Goal: Task Accomplishment & Management: Complete application form

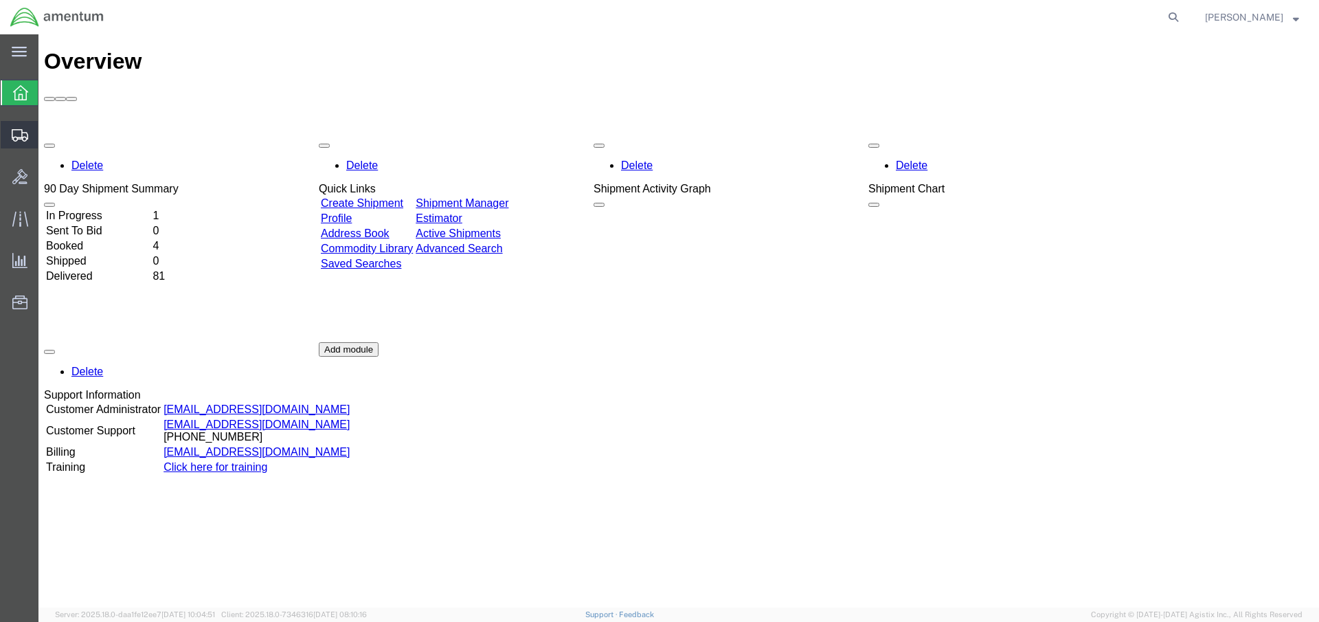
click at [0, 0] on span "Create Shipment" at bounding box center [0, 0] width 0 height 0
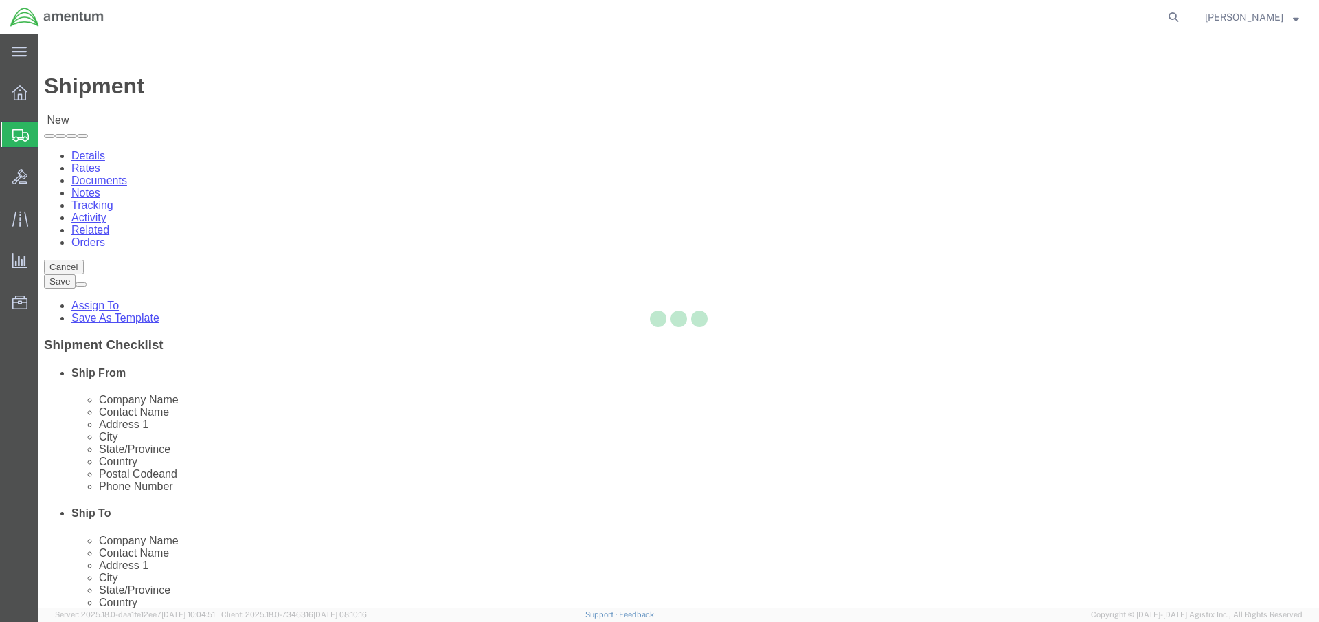
select select
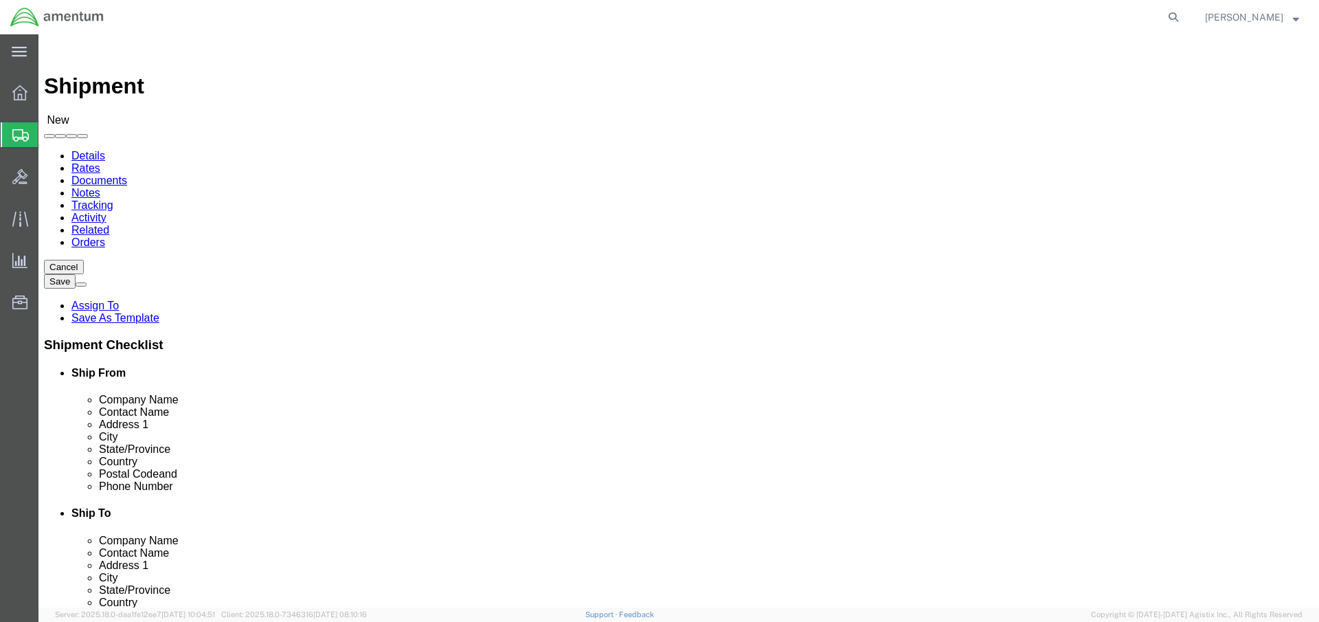
click body "Shipment New Details Rates Documents Notes Tracking Activity Related Orders Can…"
select select "MYPROFILE"
select select "FL"
click input "text"
type input "e"
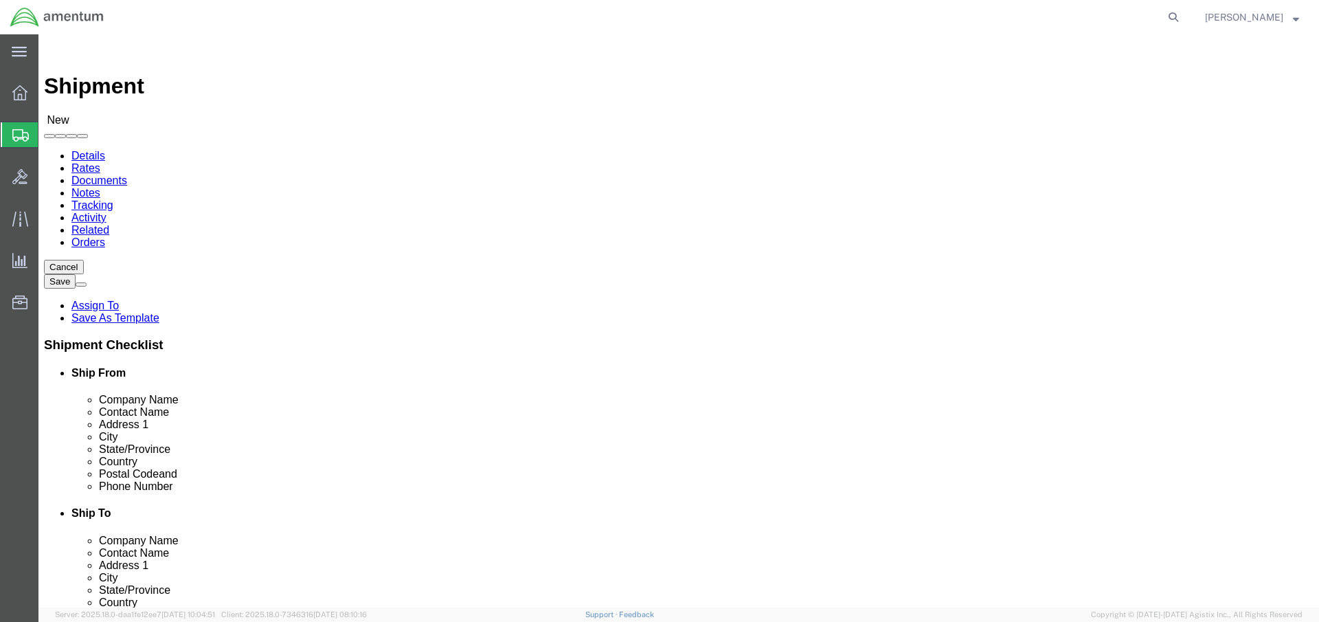
type input "Pat ever"
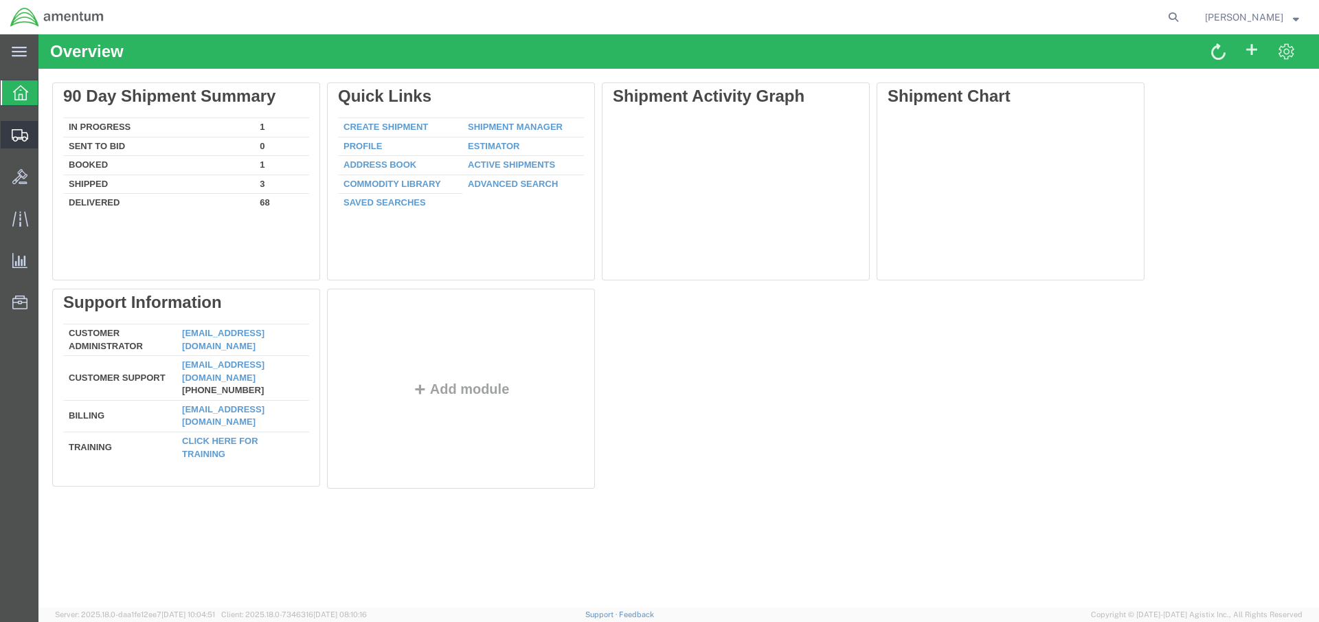
click at [0, 0] on span "Shipment Manager" at bounding box center [0, 0] width 0 height 0
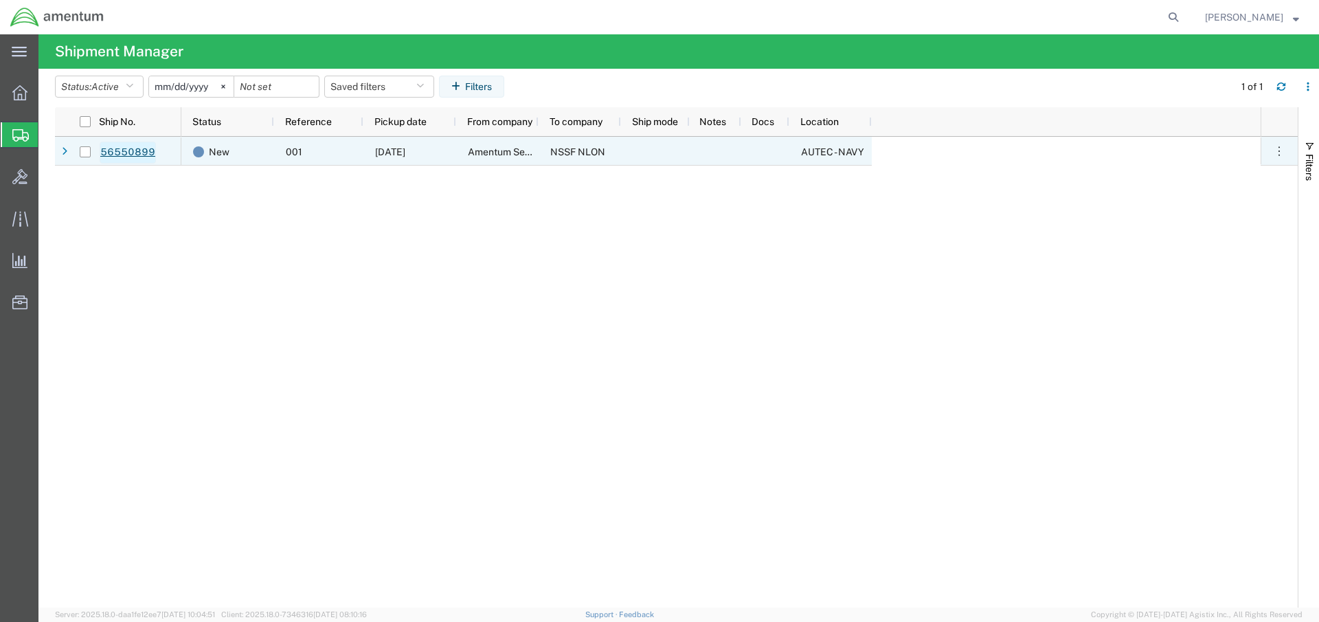
click at [129, 149] on link "56550899" at bounding box center [128, 152] width 56 height 22
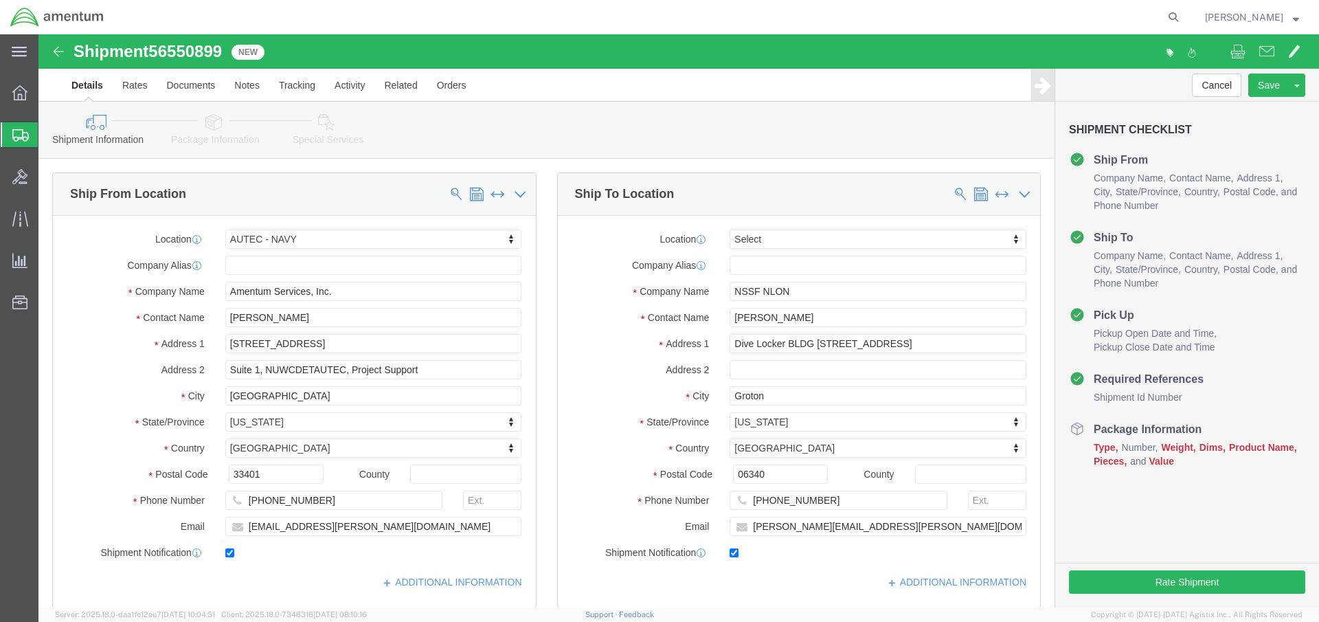
select select "53955"
select select
click at [0, 0] on span "Shipment Manager" at bounding box center [0, 0] width 0 height 0
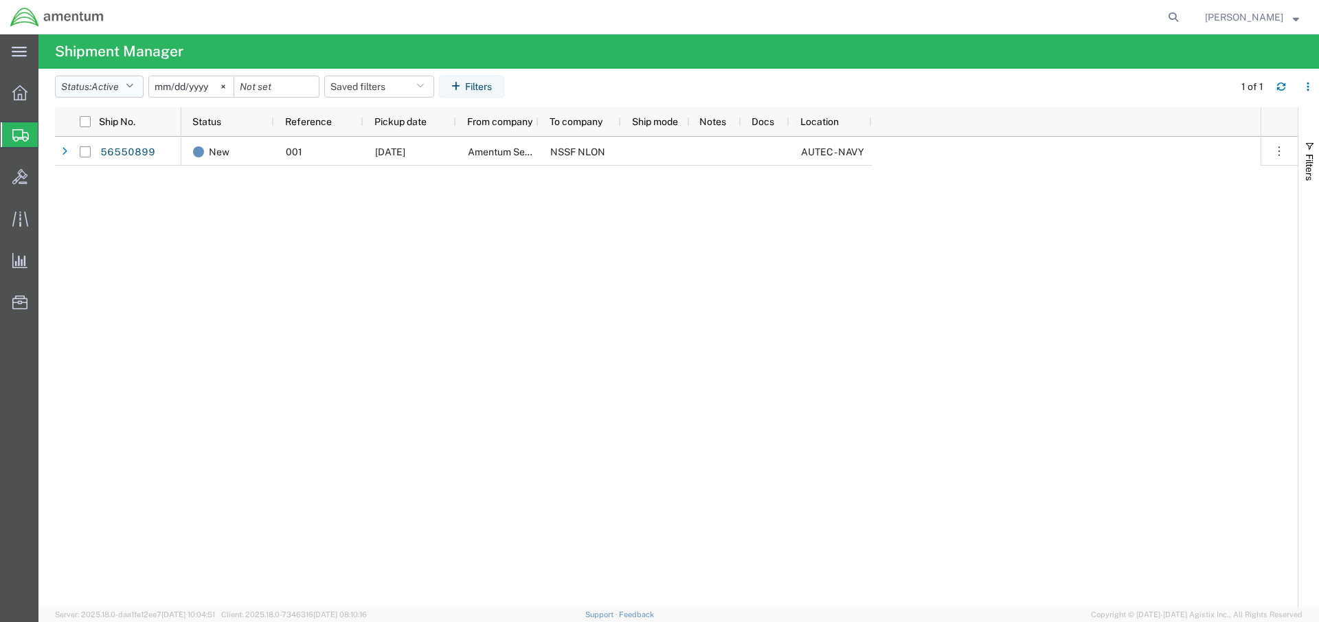
click at [133, 84] on icon "button" at bounding box center [130, 87] width 8 height 10
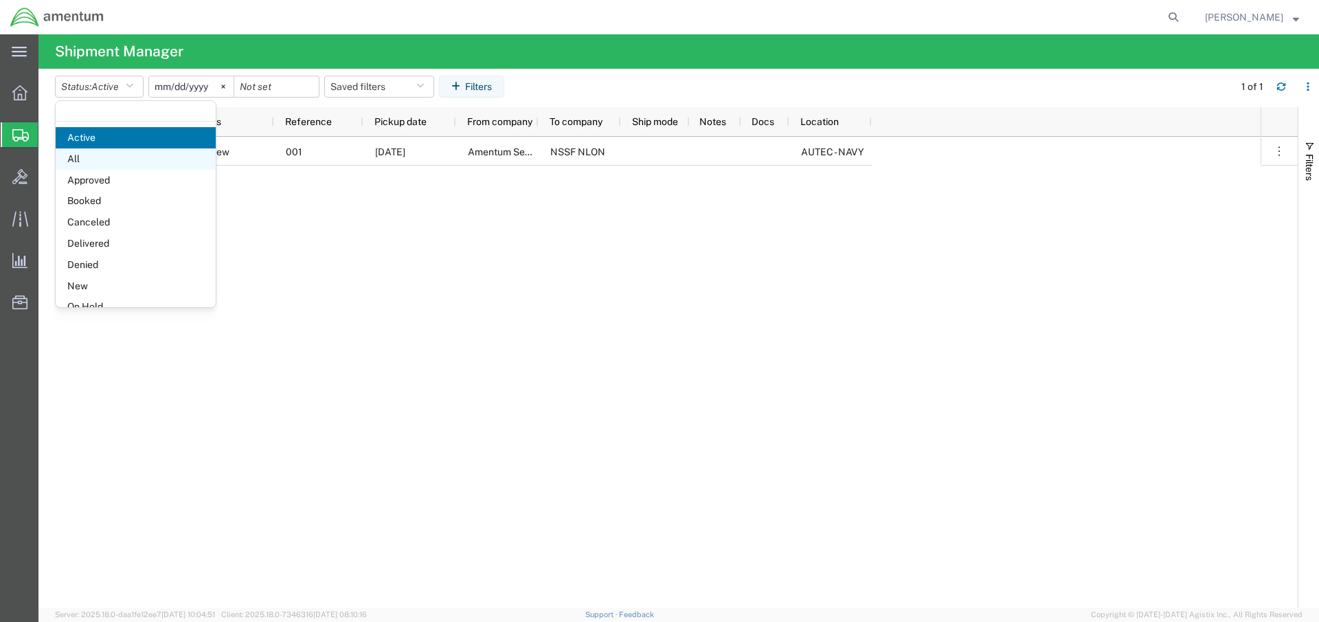
click at [108, 161] on span "All" at bounding box center [136, 158] width 160 height 21
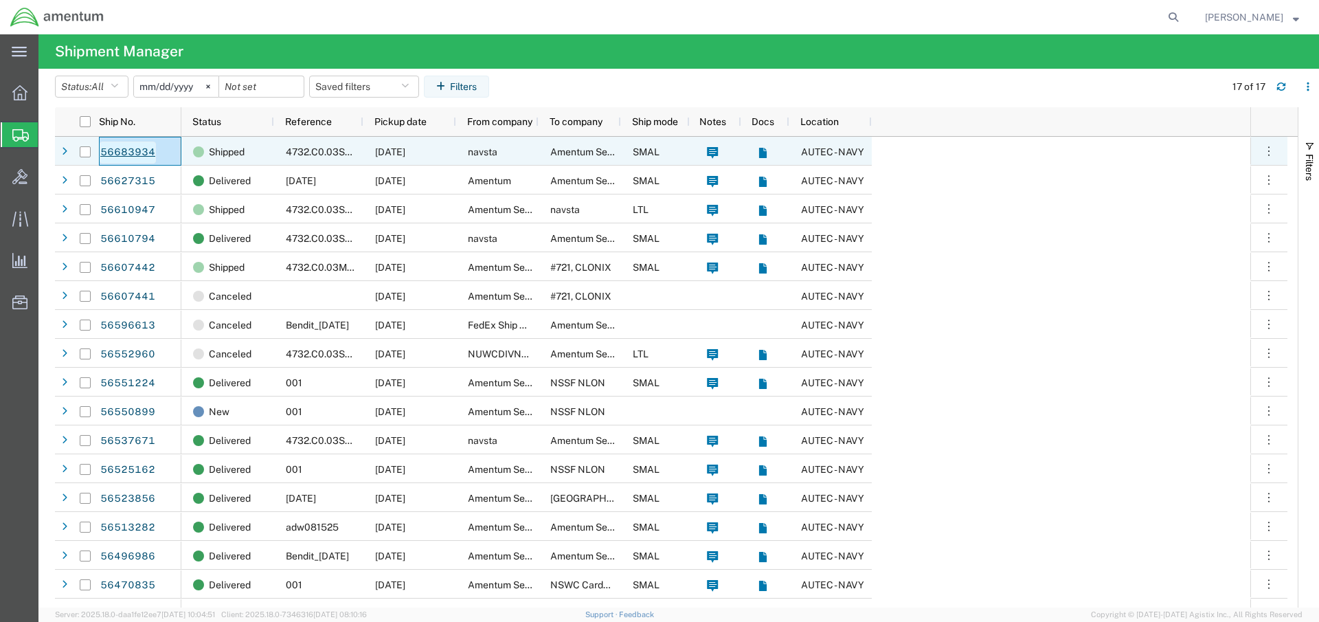
click at [128, 151] on link "56683934" at bounding box center [128, 152] width 56 height 22
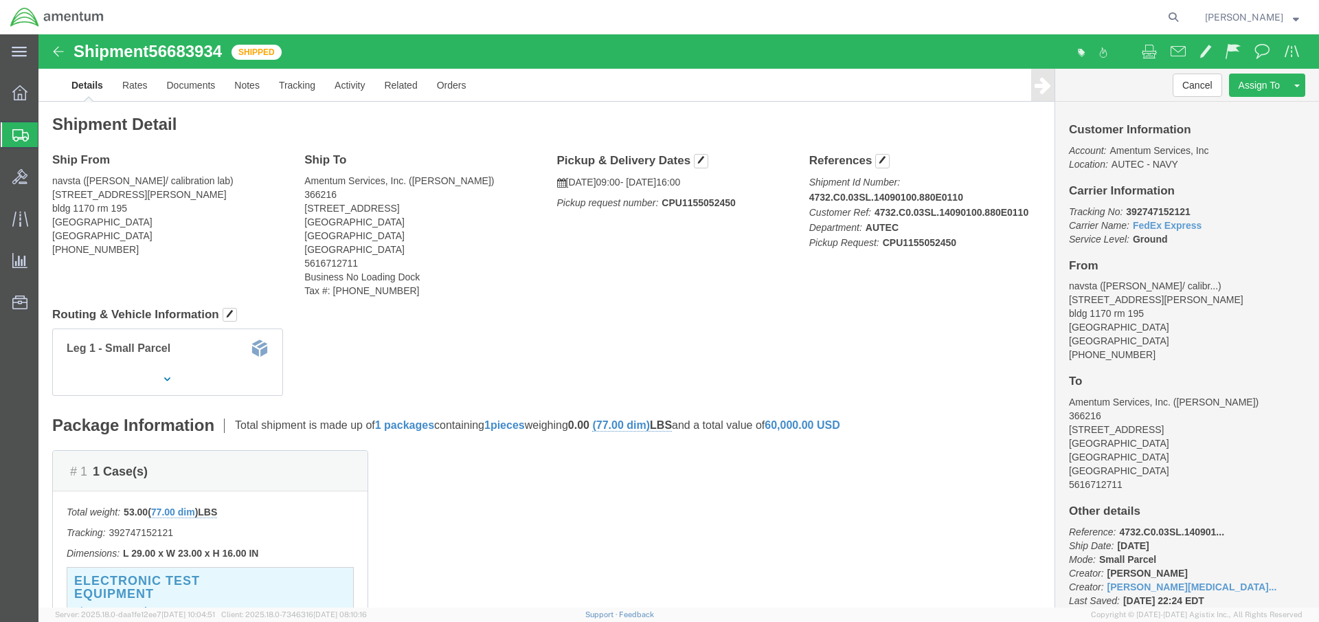
scroll to position [319, 0]
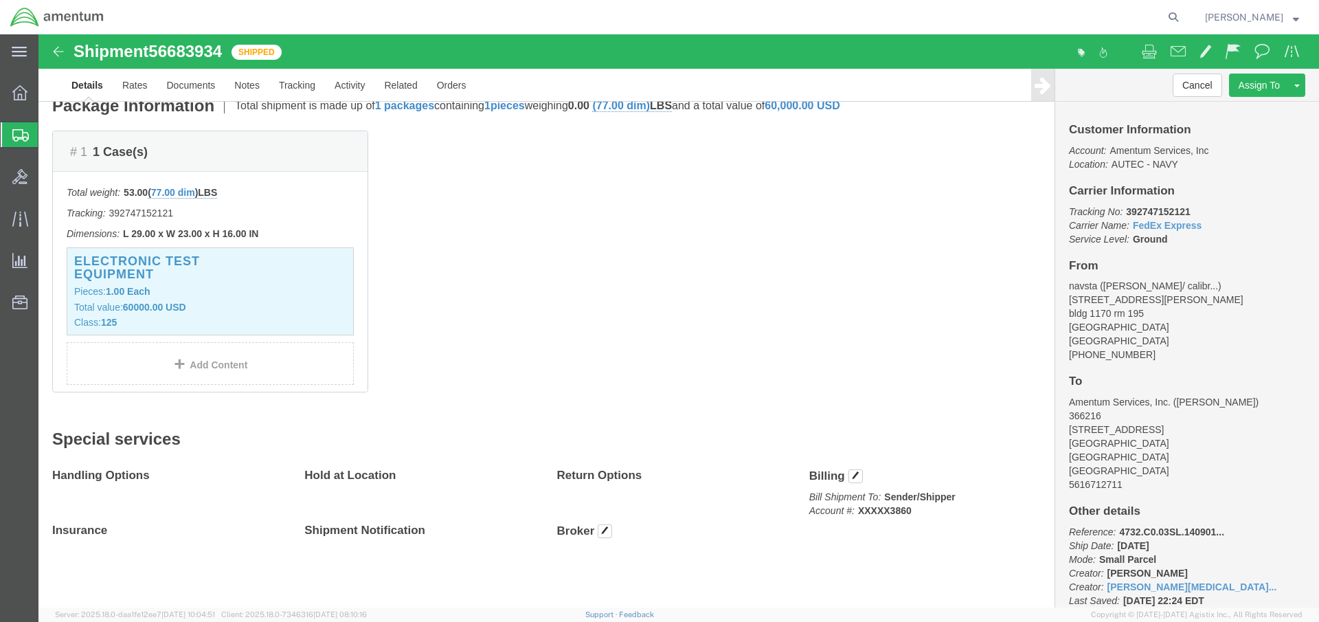
click at [0, 0] on span "Create Shipment" at bounding box center [0, 0] width 0 height 0
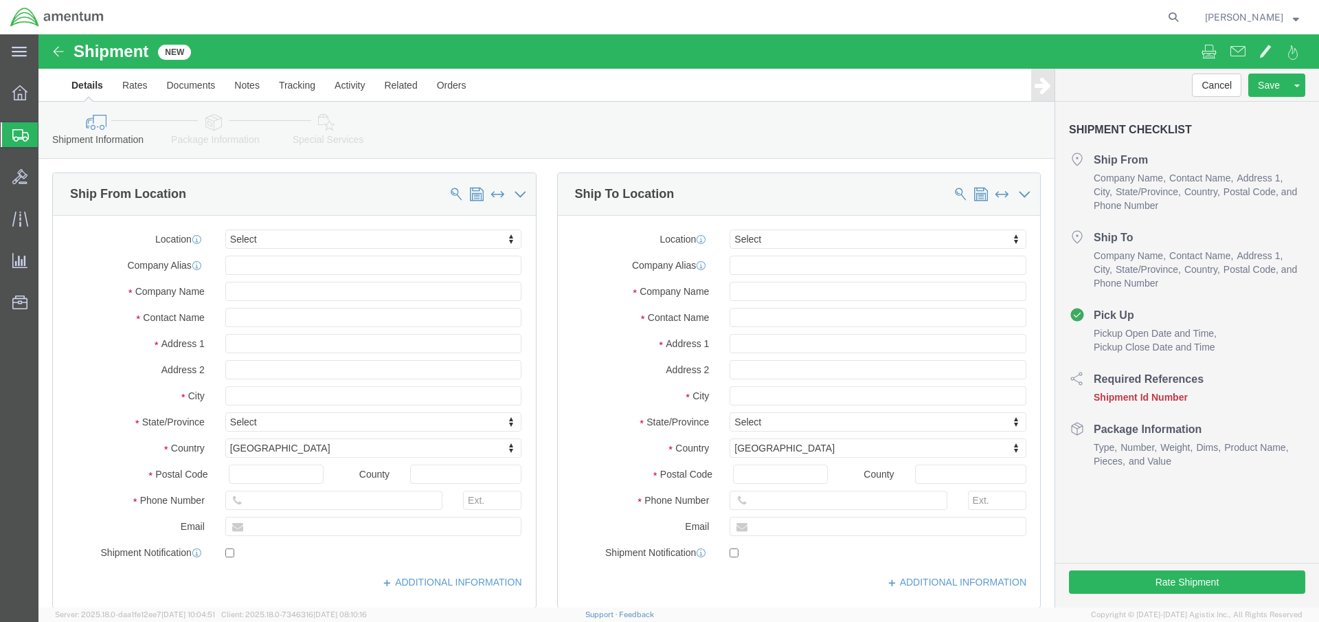
select select
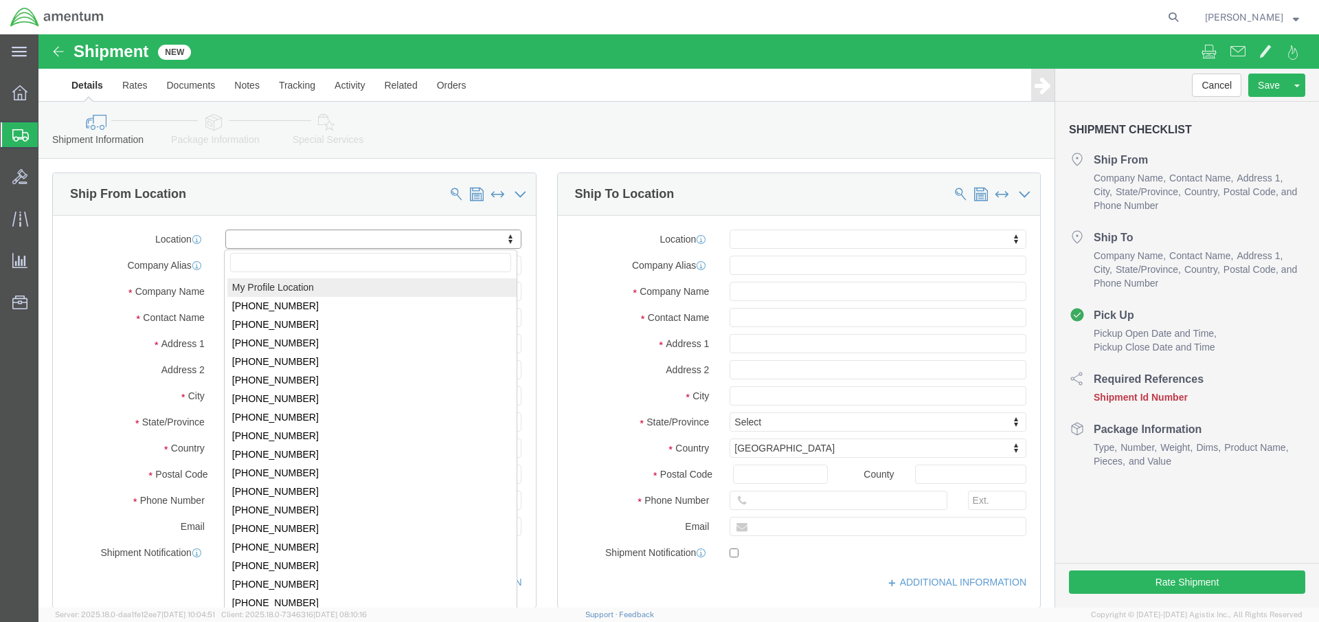
click body "Shipment New Details Rates Documents Notes Tracking Activity Related Orders Can…"
select select "MYPROFILE"
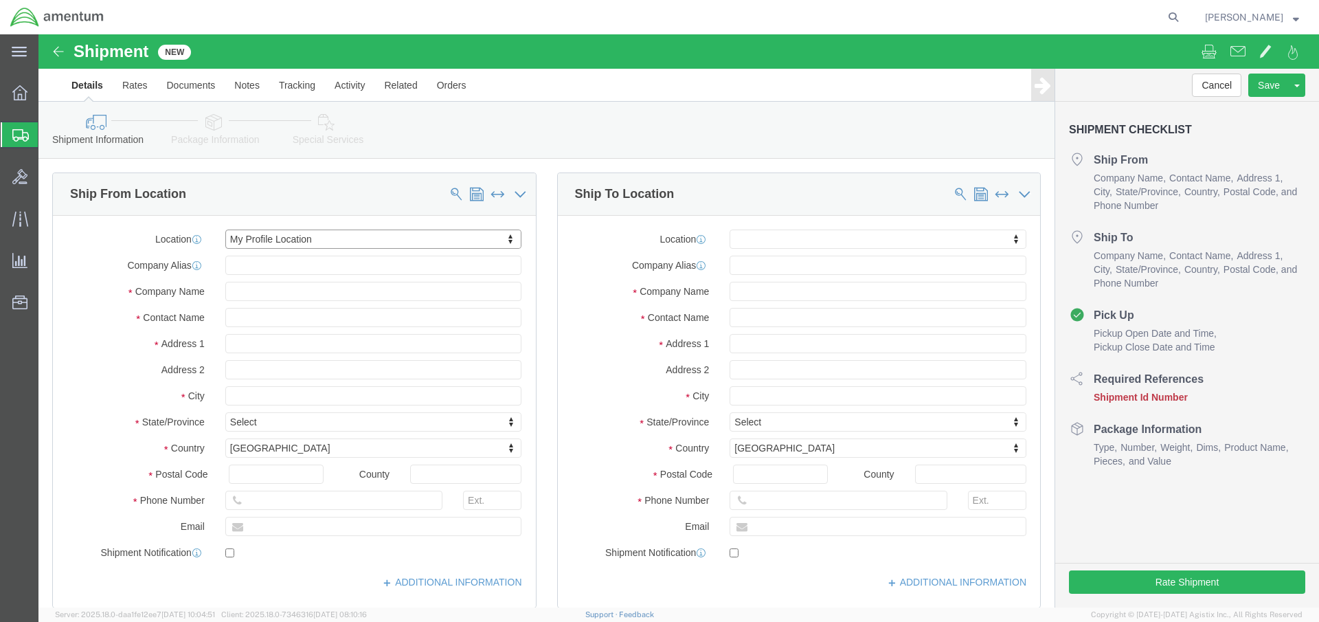
select select "FL"
click input "text"
type input "pat"
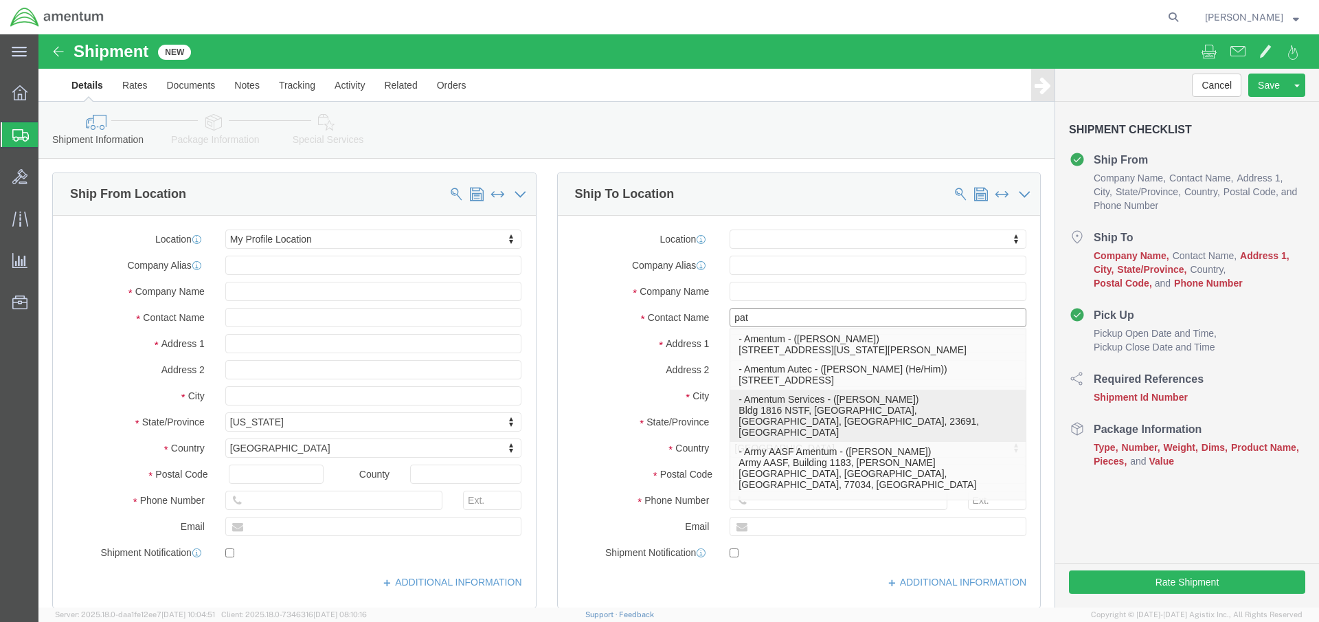
click p "- Amentum Services - (Pat Everett) Bldg 1816 NSTF, Naval Weapons Station, Yorkt…"
select select "VA"
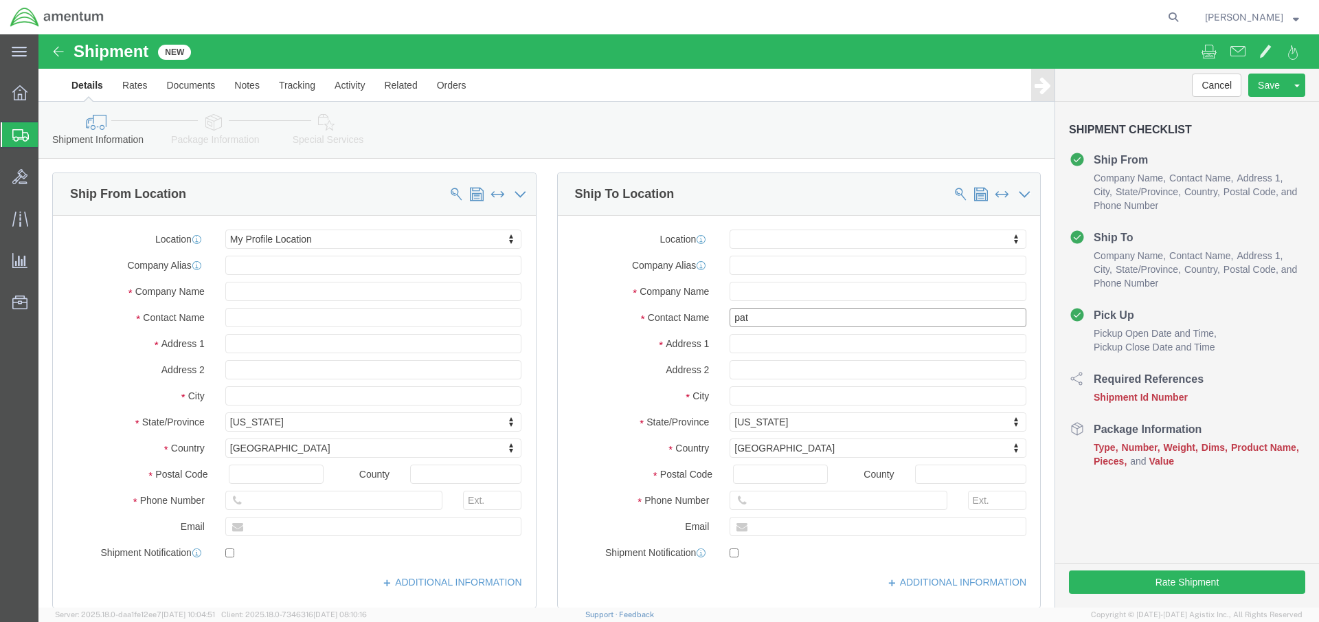
scroll to position [69, 0]
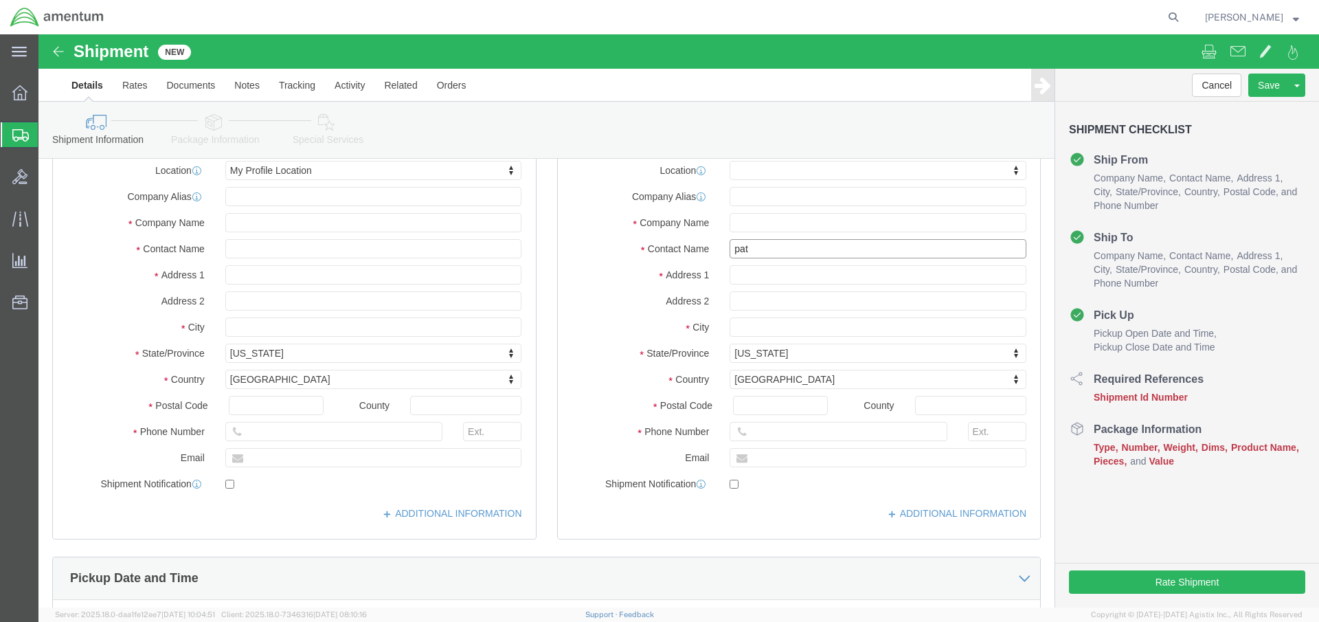
type input "[PERSON_NAME]"
click input "text"
paste input "patrick.d.everett.ctr@us.navy.mil"
type input "patrick.d.everett.ctr@us.navy.mil"
click input "checkbox"
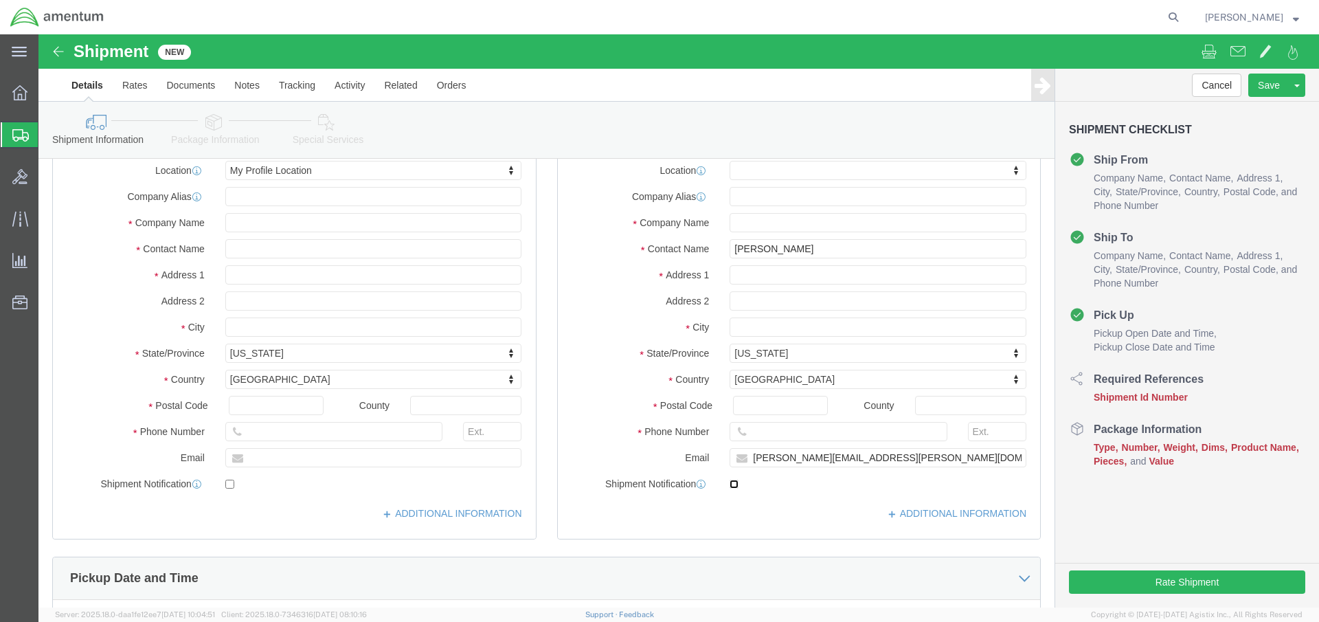
click input "checkbox"
checkbox input "true"
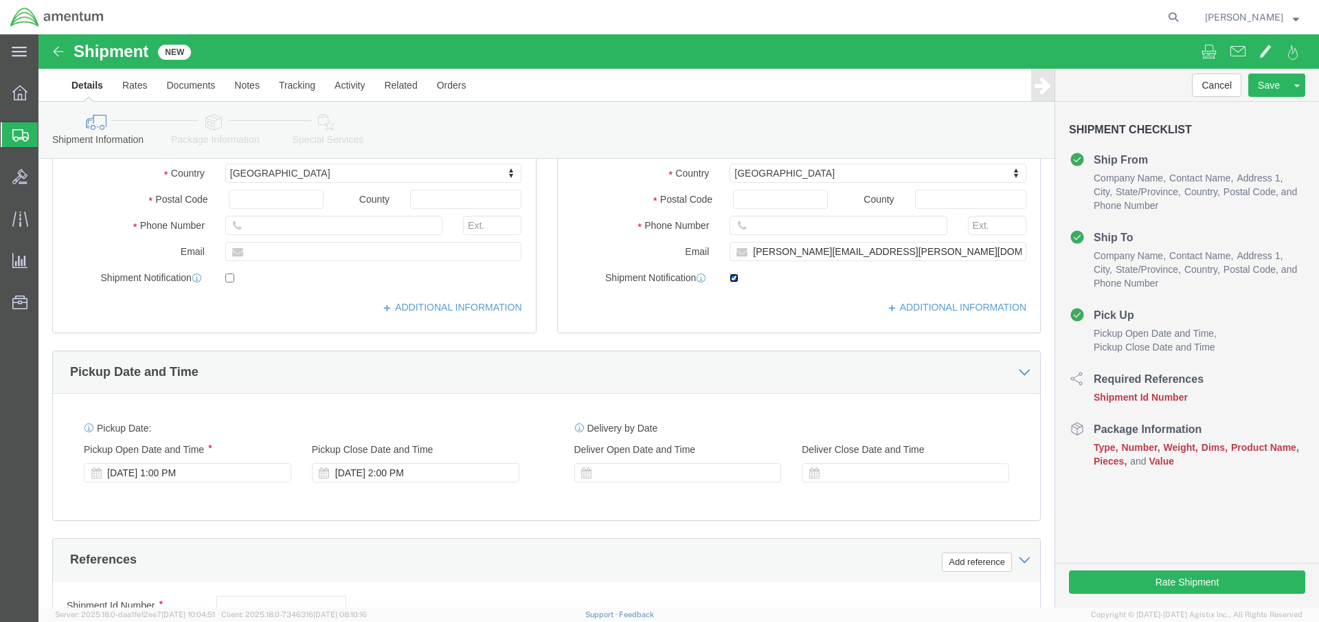
scroll to position [549, 0]
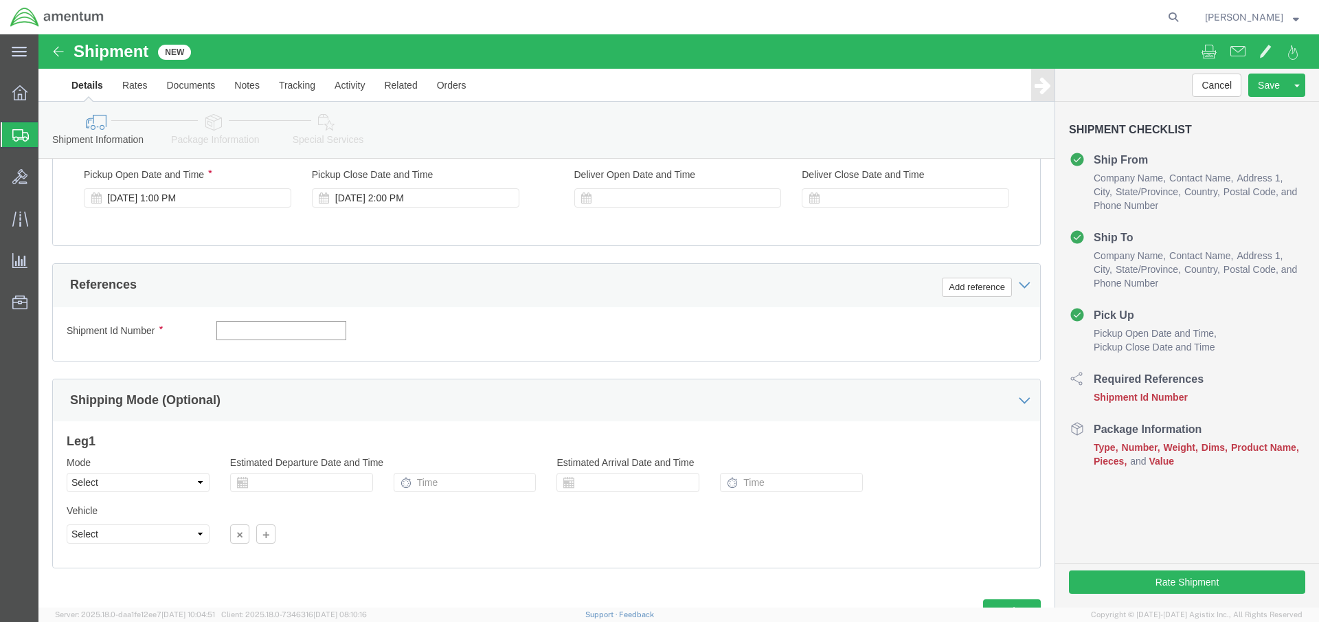
click input "text"
type input "03"
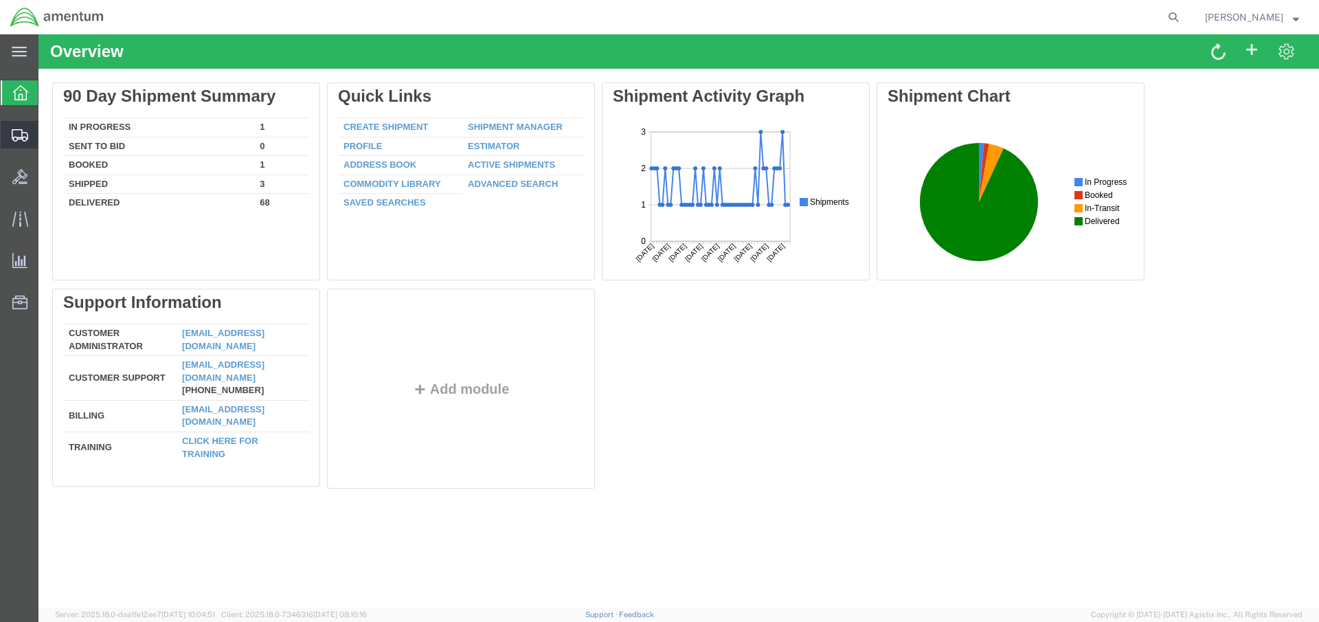
click at [0, 0] on span "Create Shipment" at bounding box center [0, 0] width 0 height 0
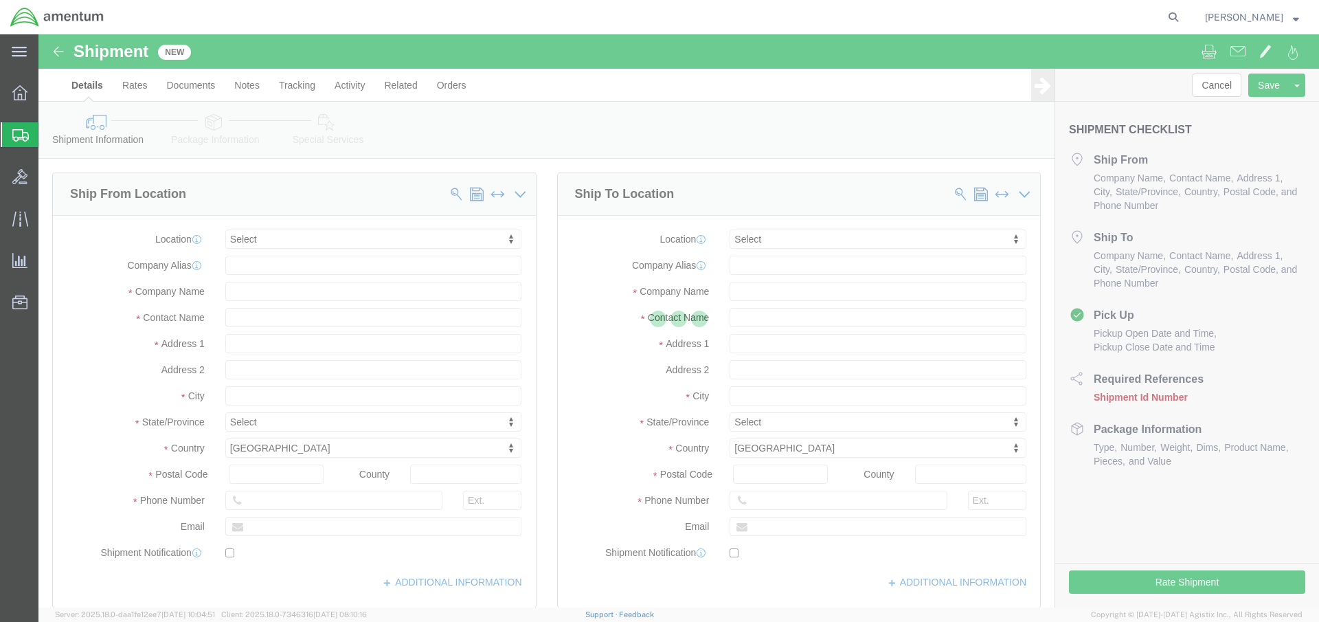
select select
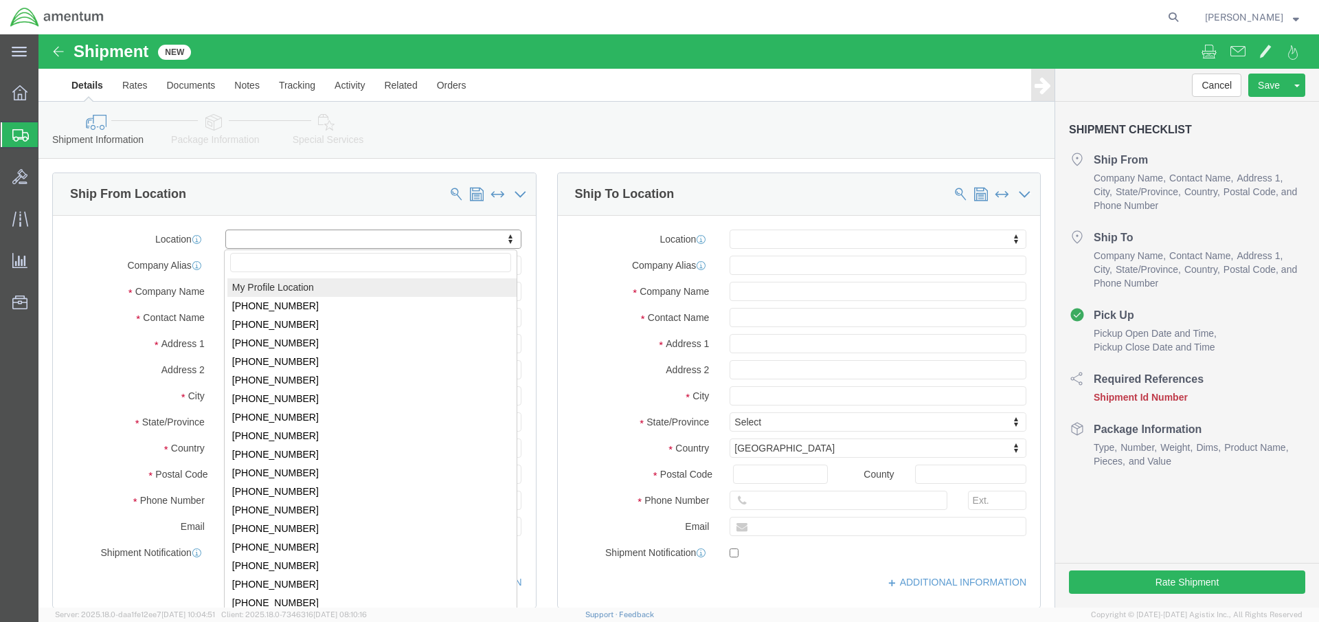
click body "Shipment New Details Rates Documents Notes Tracking Activity Related Orders Can…"
select select "MYPROFILE"
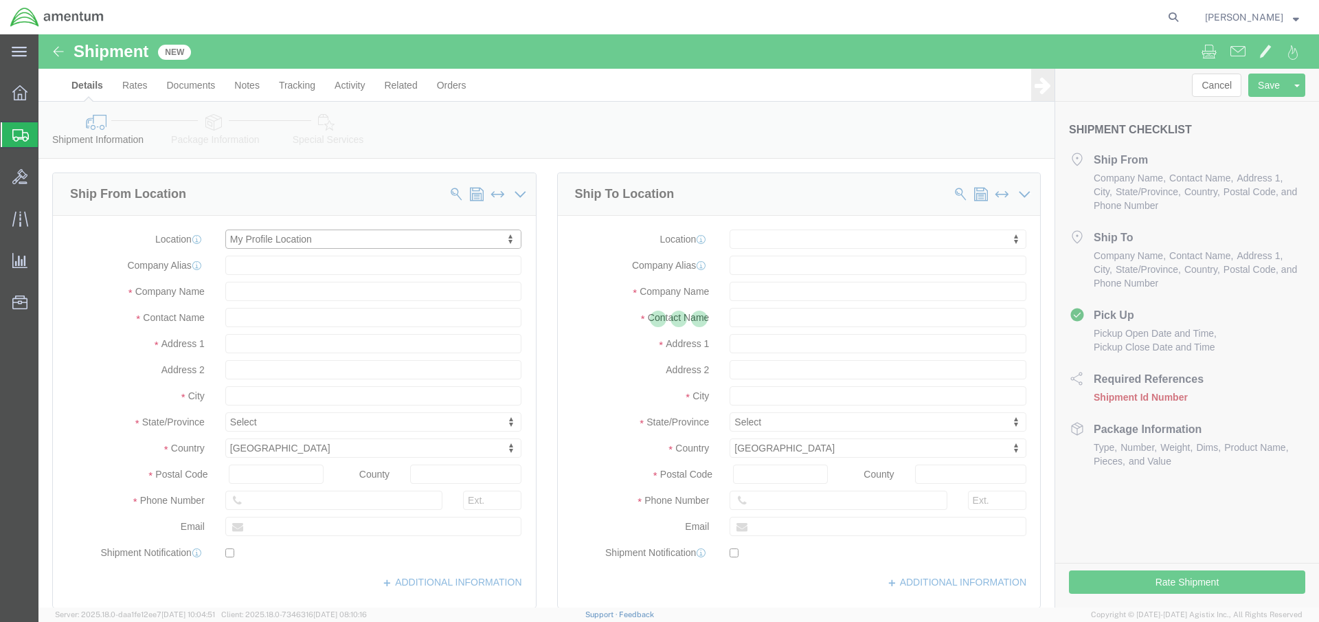
select select "FL"
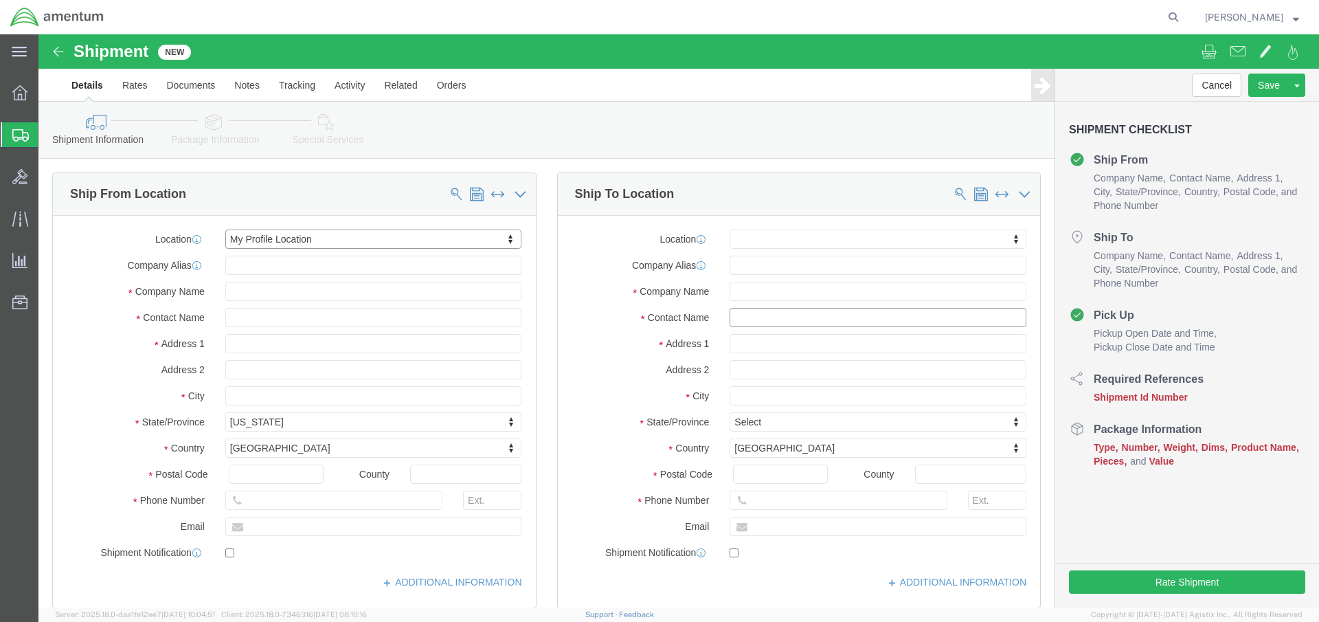
click input "text"
type input "pat"
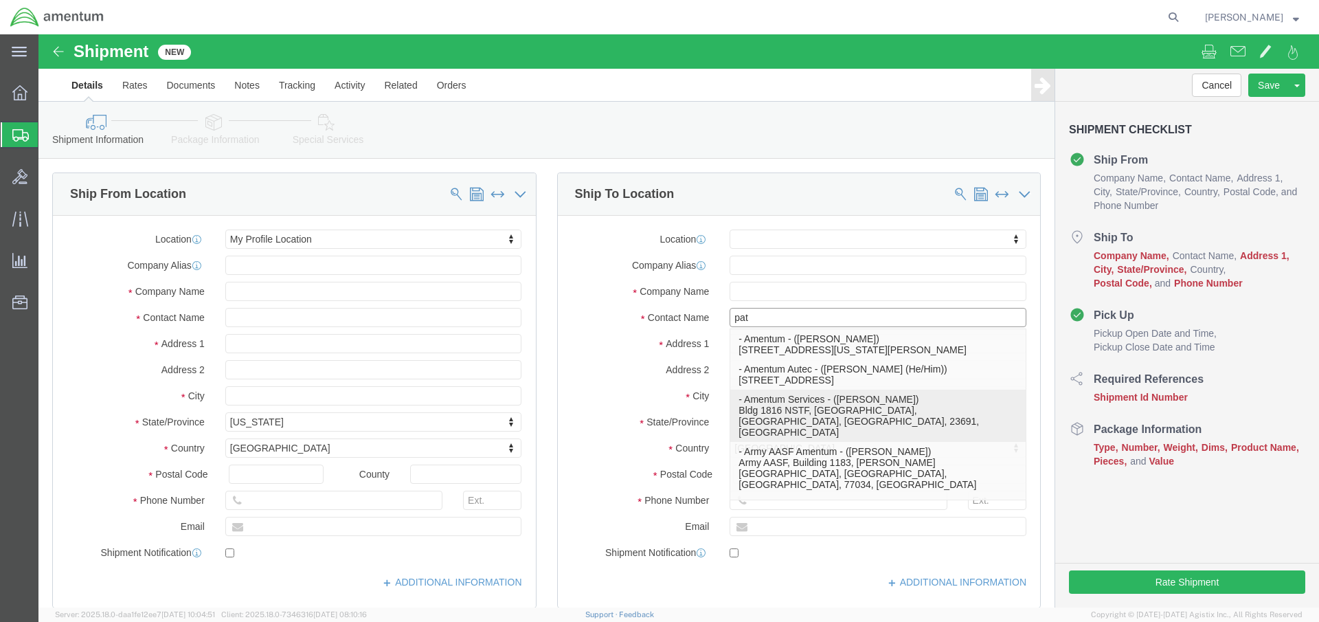
click p "- Amentum Services - ([PERSON_NAME]) Bldg 1816 NSTF, [GEOGRAPHIC_DATA], [GEOGRA…"
select select "VA"
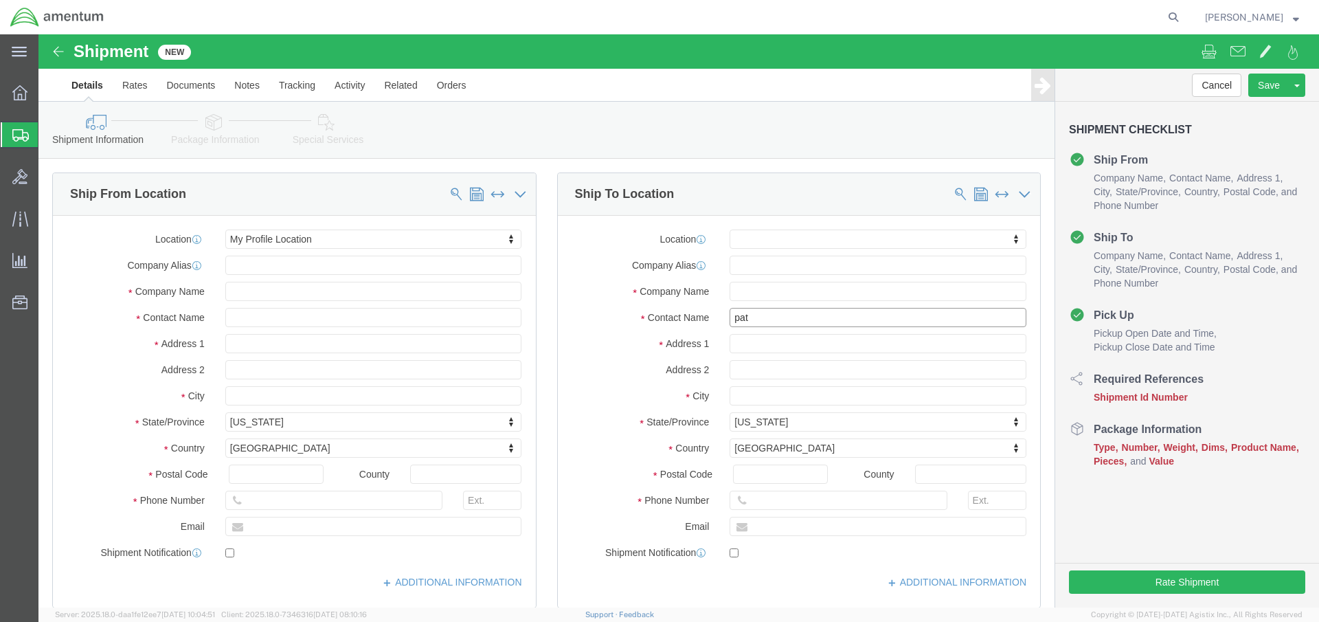
type input "[PERSON_NAME]"
click input "text"
paste input "patrick.d.everett.ctr@us.navy.mil"
type input "patrick.d.everett.ctr@us.navy.mil"
click input "checkbox"
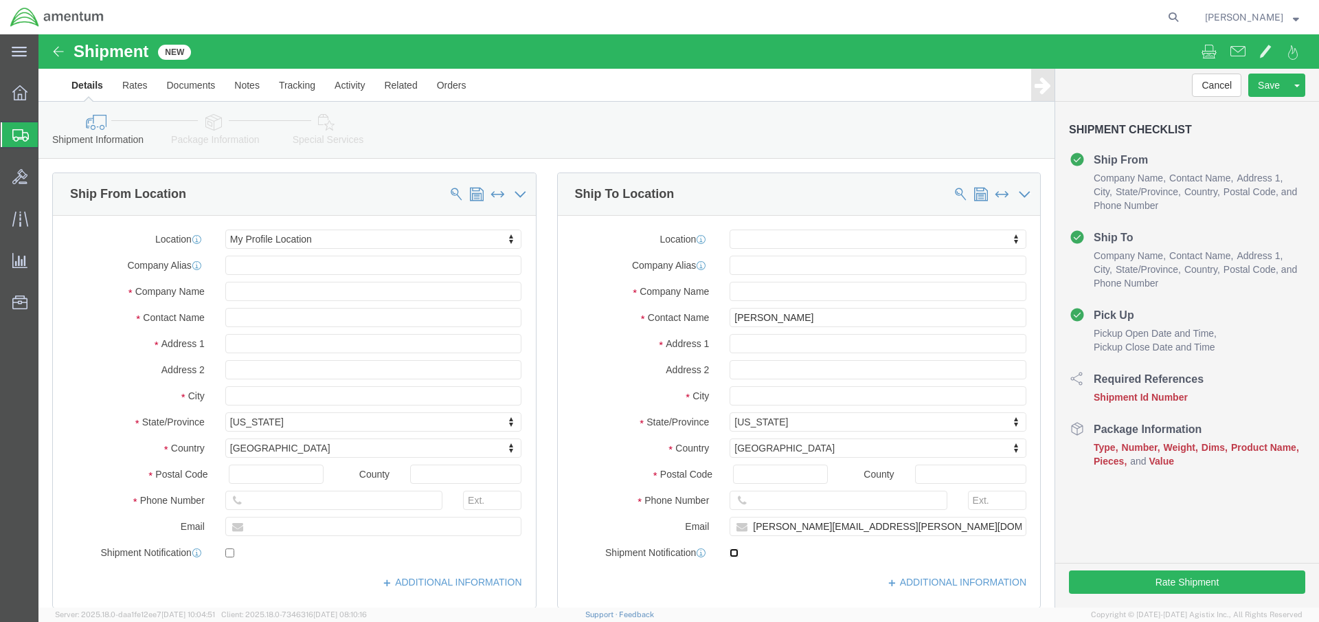
click input "checkbox"
checkbox input "true"
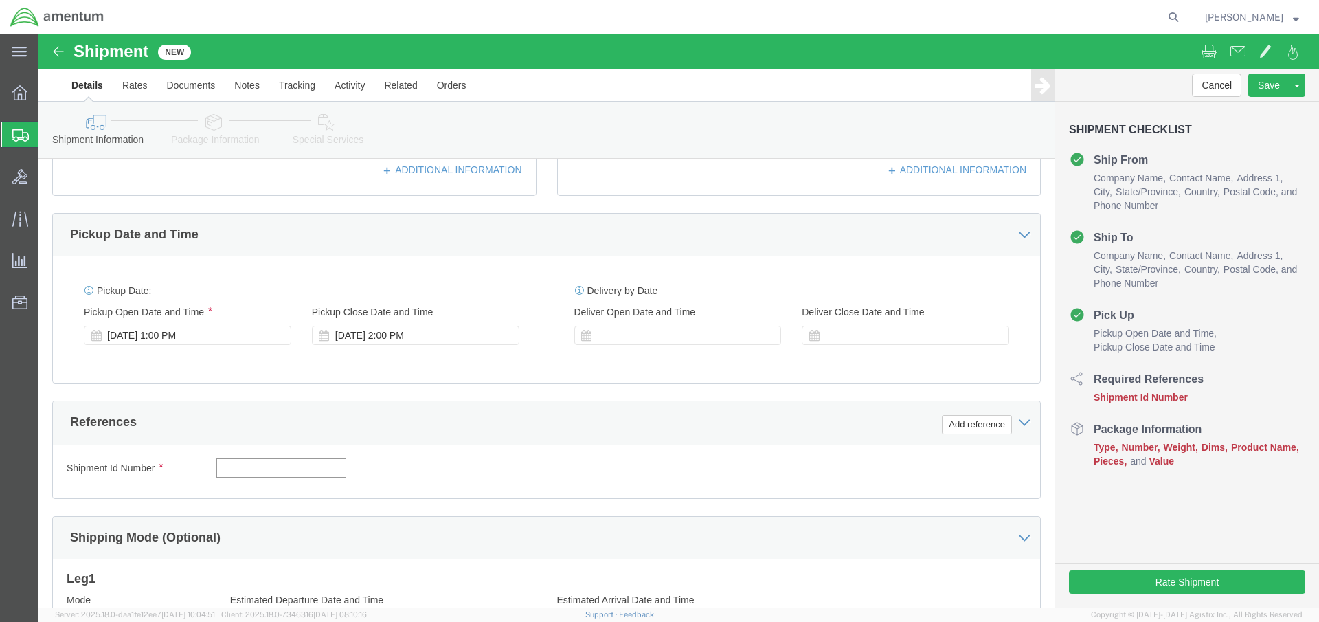
click input "text"
type input "[DATE]"
click button "Add reference"
select select "DEPT"
click input "text"
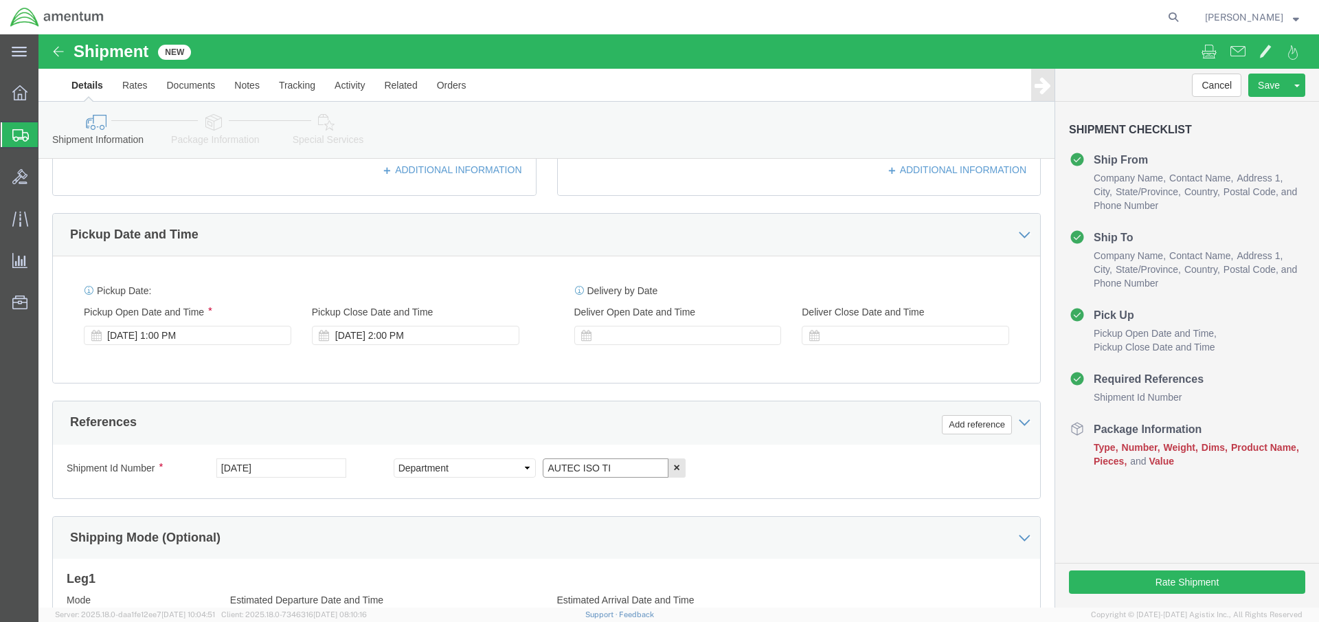
type input "AUTEC ISO TI"
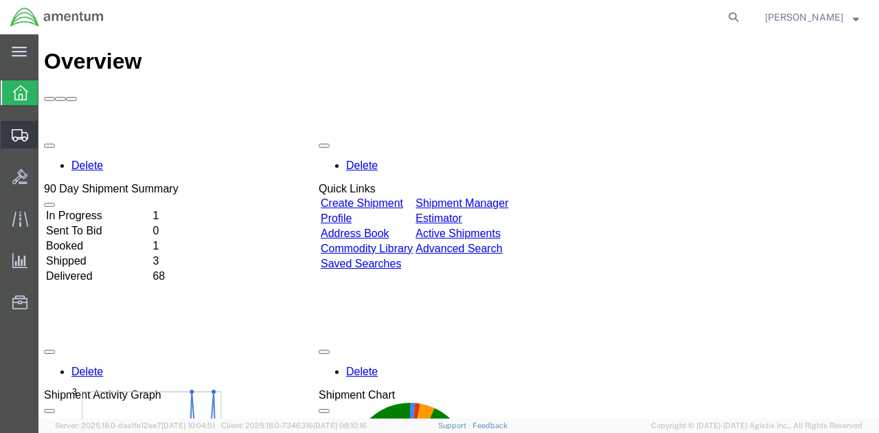
click at [0, 0] on span "Create Shipment" at bounding box center [0, 0] width 0 height 0
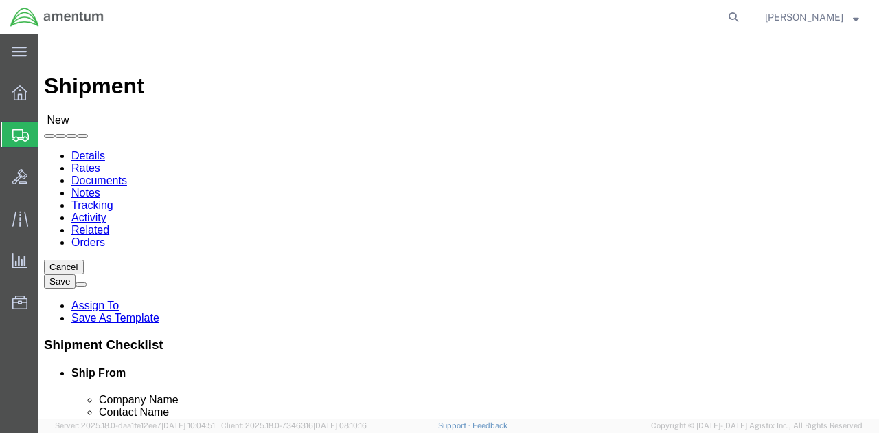
select select
click body "Shipment New Details Rates Documents Notes Tracking Activity Related Orders Can…"
select select "MYPROFILE"
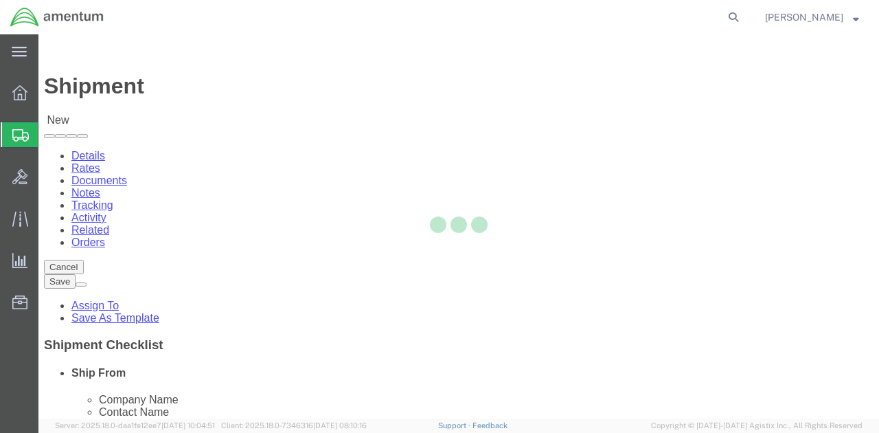
select select "FL"
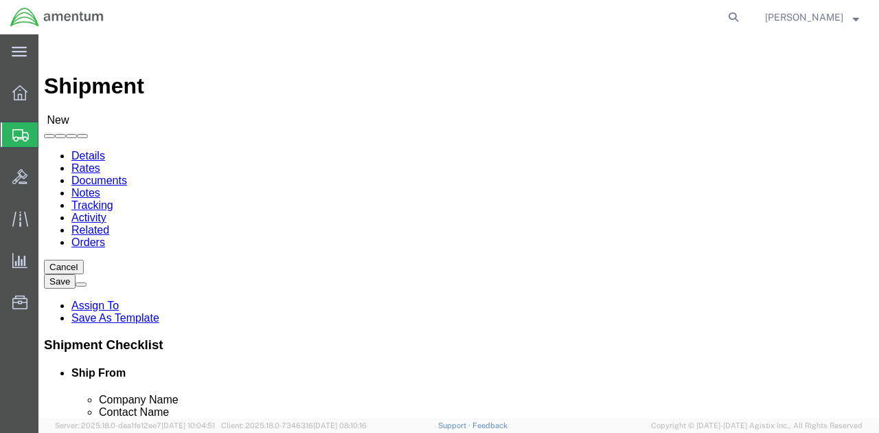
click input "text"
type input "pat"
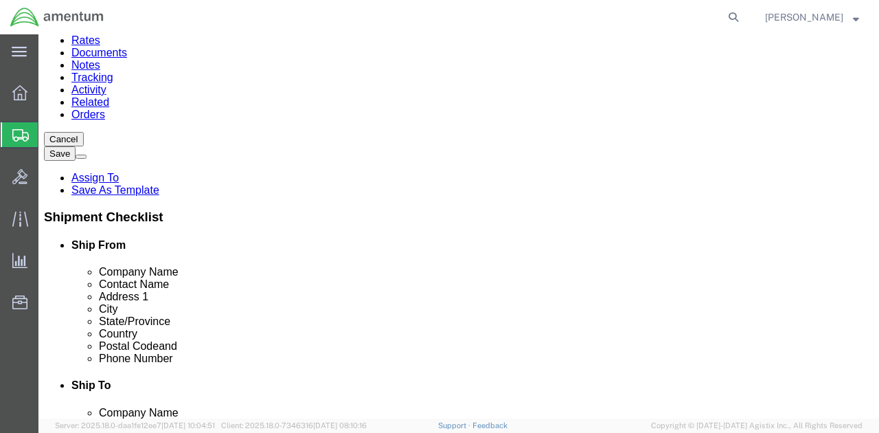
click p "- Amentum Services - ([PERSON_NAME]) Bldg 1816 NSTF, [GEOGRAPHIC_DATA], [GEOGRA…"
select select "VA"
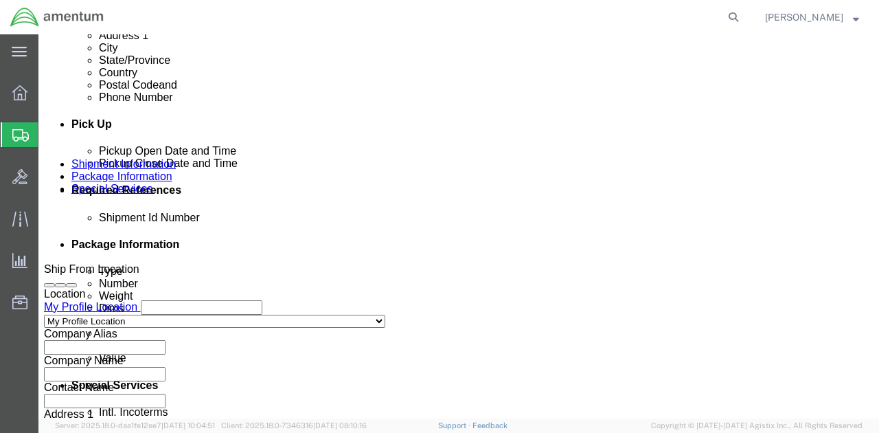
type input "[PERSON_NAME]"
click input "text"
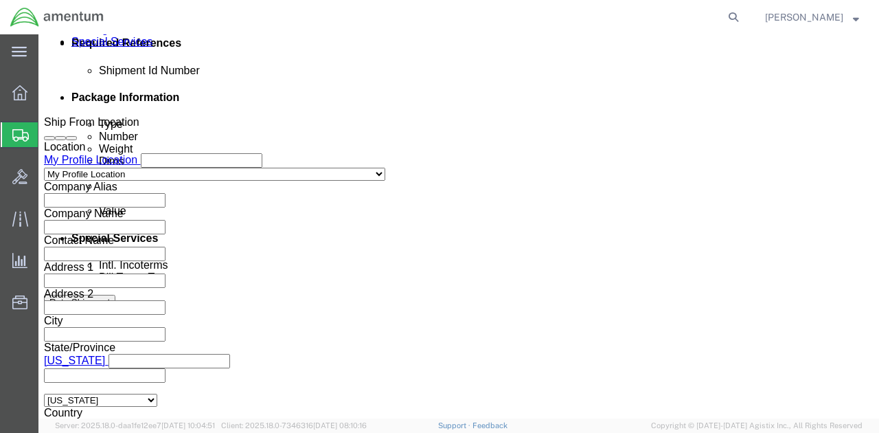
type input "[DATE]"
click button "Add reference"
select select "DEPT"
click input "text"
click input "AUTEC ISO TI"
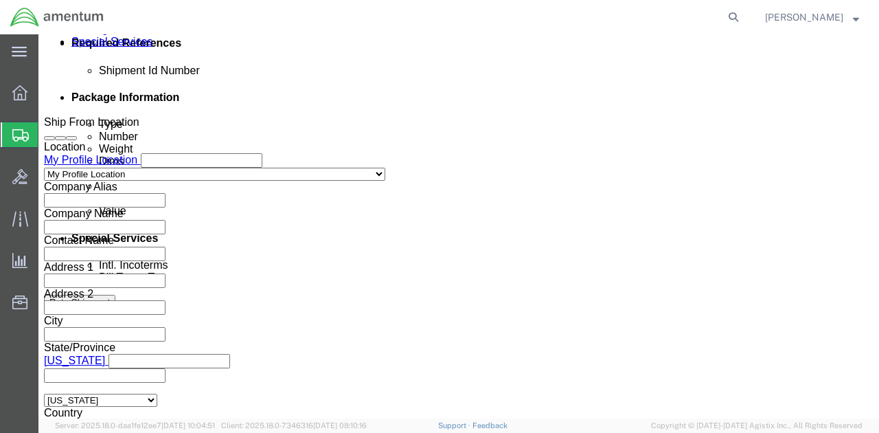
scroll to position [0, 34]
click input "AUTEC ISO TI 2025-"
type input "AUTEC ISO TI 2025-025"
click button "Add reference"
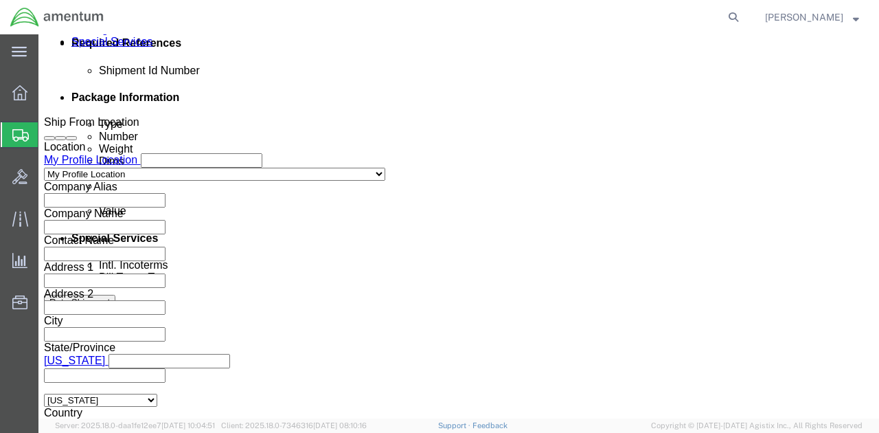
scroll to position [0, 0]
select select "PROJNUM"
click input "text"
paste input "4732.C0.03RC.14090400.835E0000"
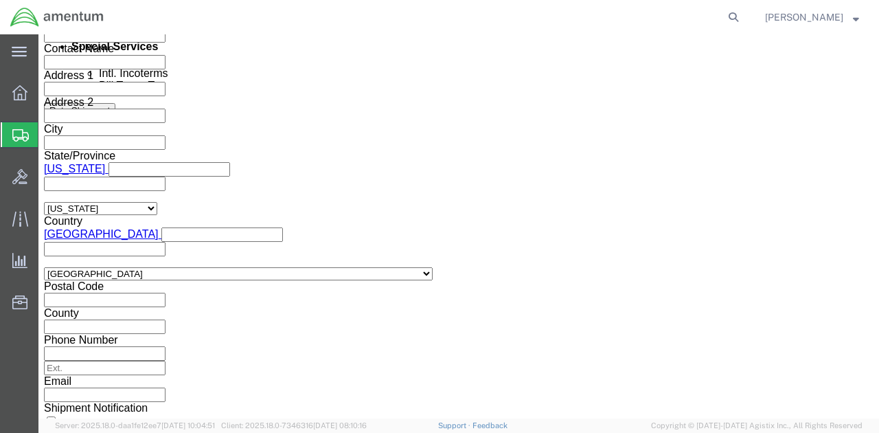
scroll to position [928, 0]
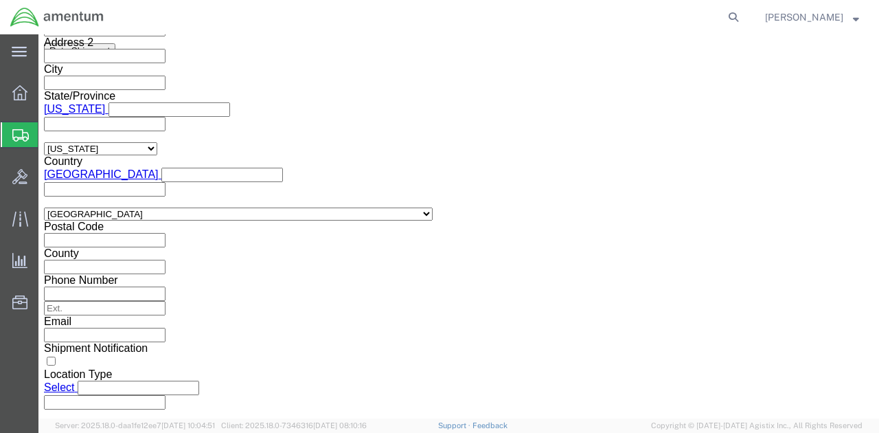
type input "4732.C0.03RC.14090400.835E0000"
click button "Continue"
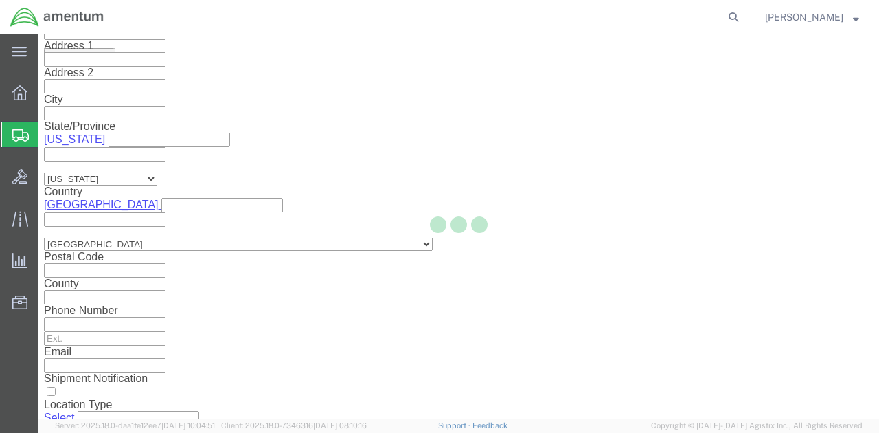
select select "CBOX"
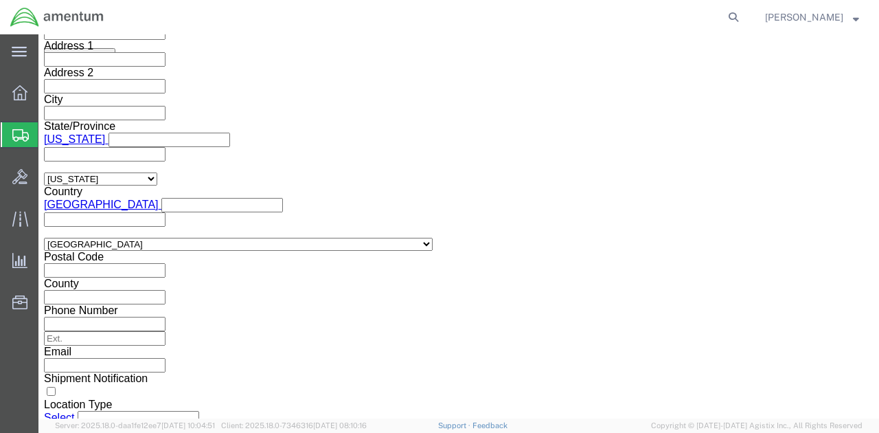
scroll to position [157, 0]
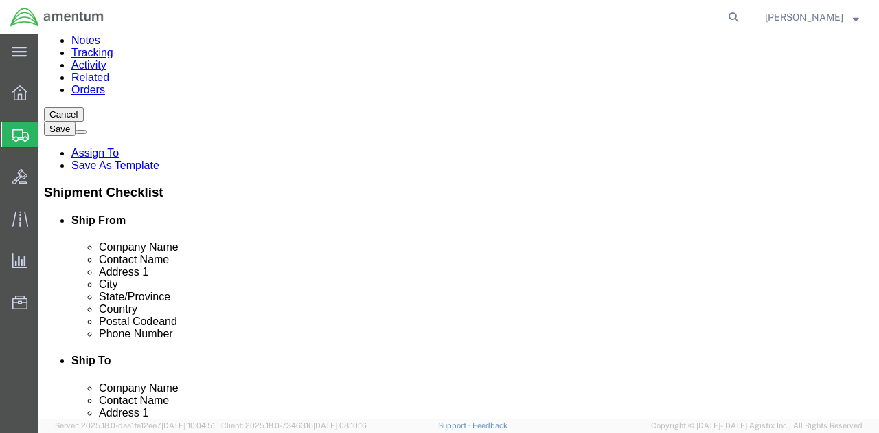
click input "text"
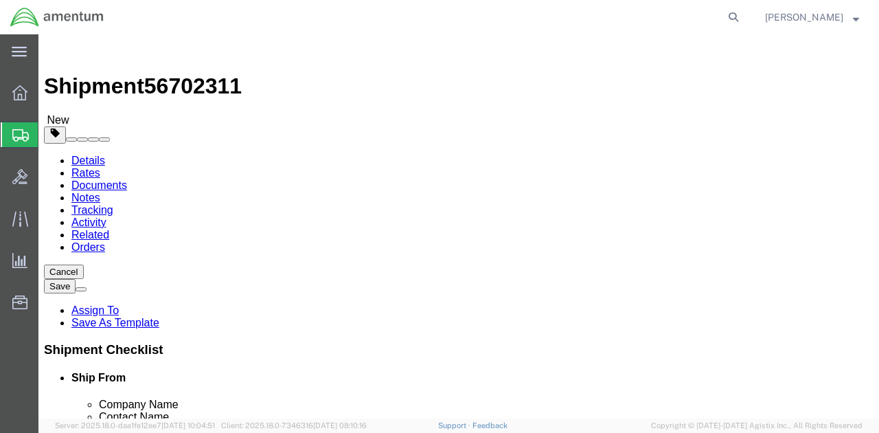
type input "18"
type input "13"
type input "3"
click input "0.00"
type input "0"
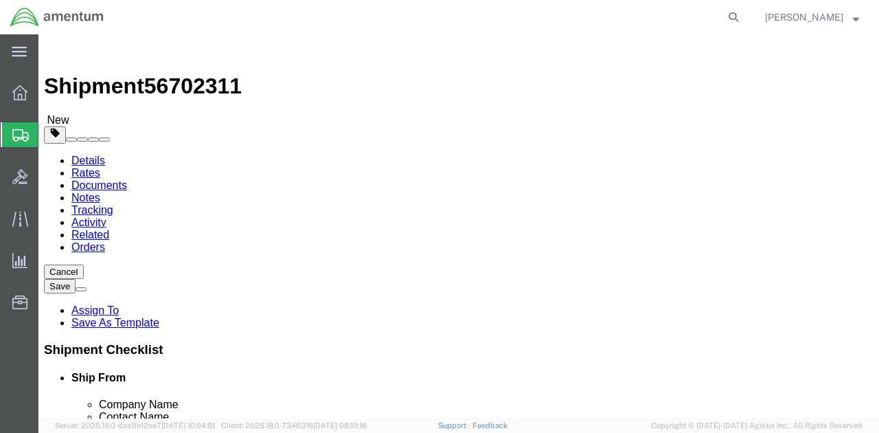
type input "3"
click link "Add Content"
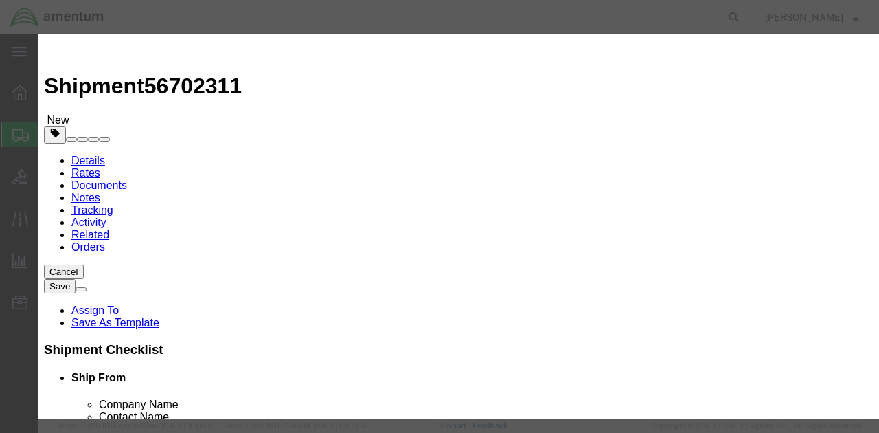
click input "text"
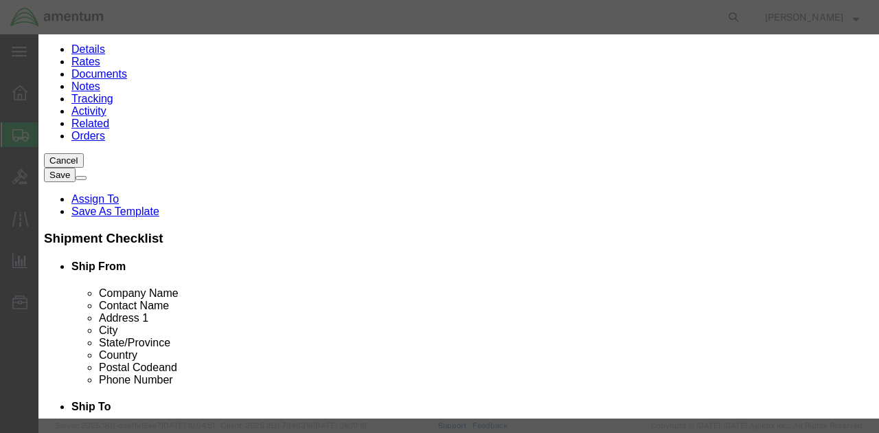
type input "TORQUE"
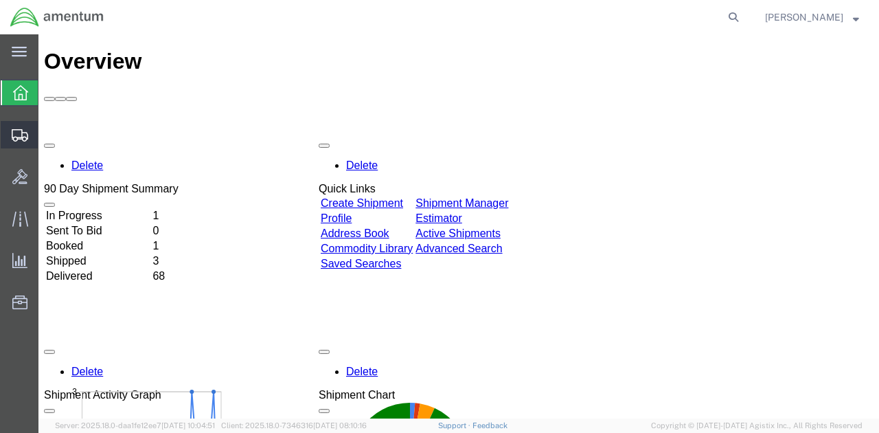
click at [0, 0] on span "Shipment Manager" at bounding box center [0, 0] width 0 height 0
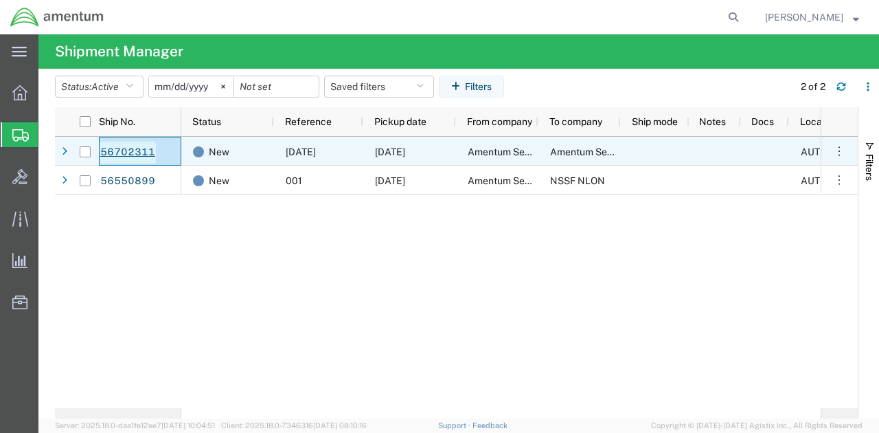
click at [121, 149] on link "56702311" at bounding box center [128, 152] width 56 height 22
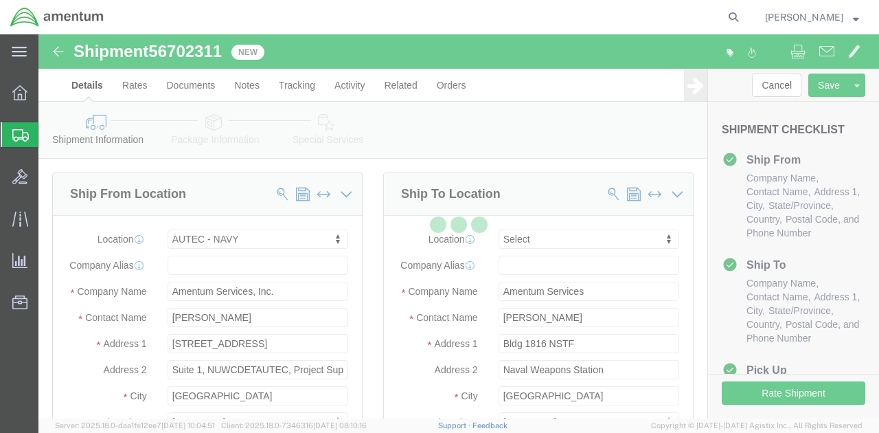
select select "53955"
select select
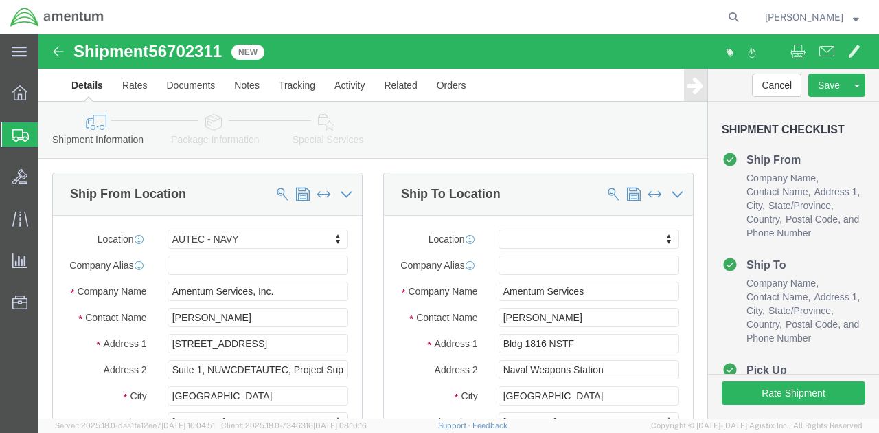
scroll to position [609, 0]
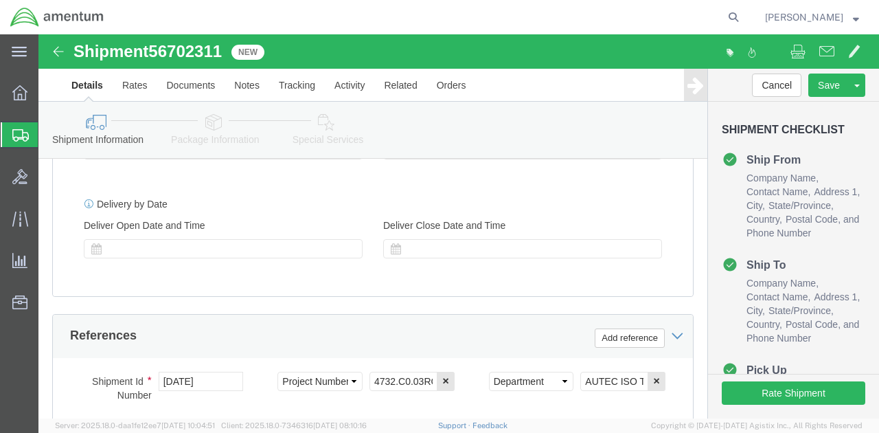
click button "Continue"
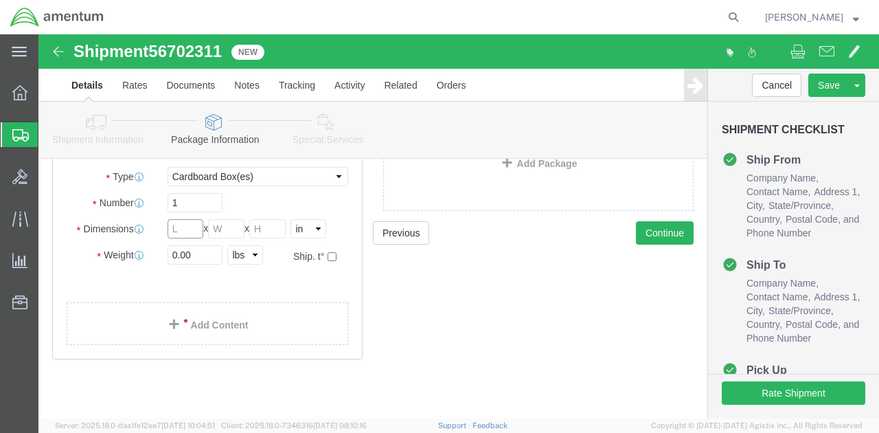
click input "text"
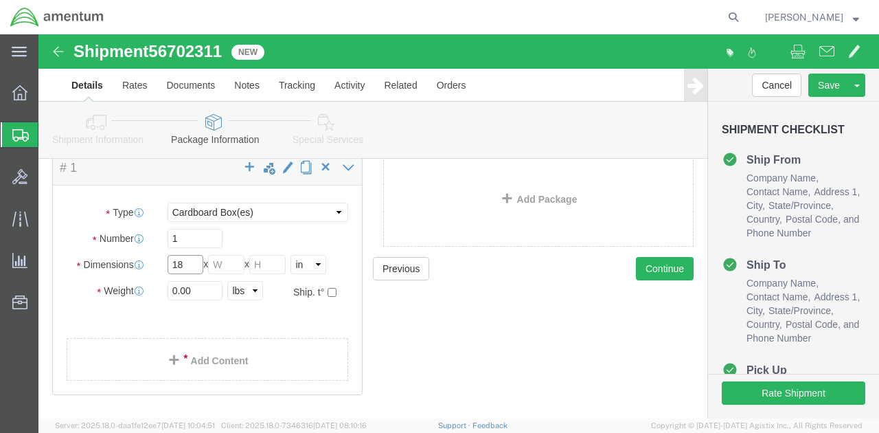
type input "18"
click input "text"
type input "13"
click input "text"
type input "3"
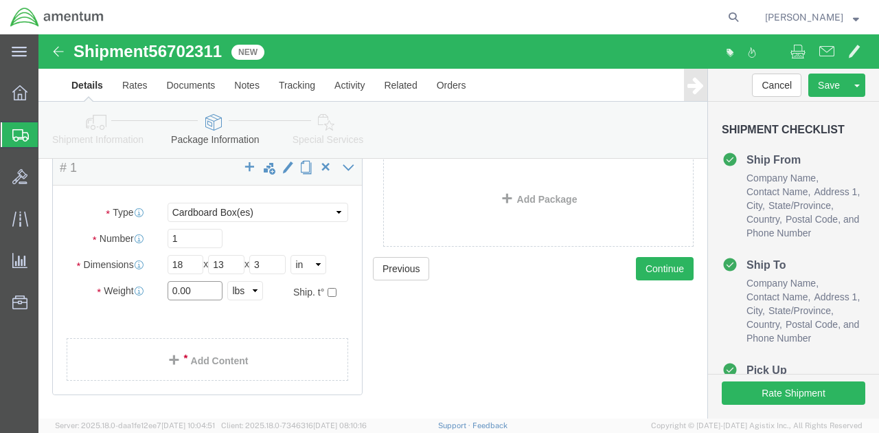
click input "0.00"
type input "0"
type input "3"
click link "Add Content"
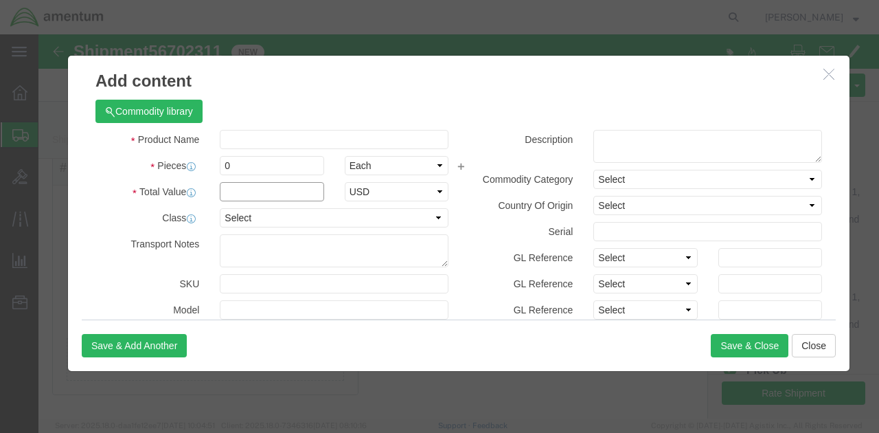
click input "text"
type input "500.00"
click input "0"
type input "3"
type input "1500"
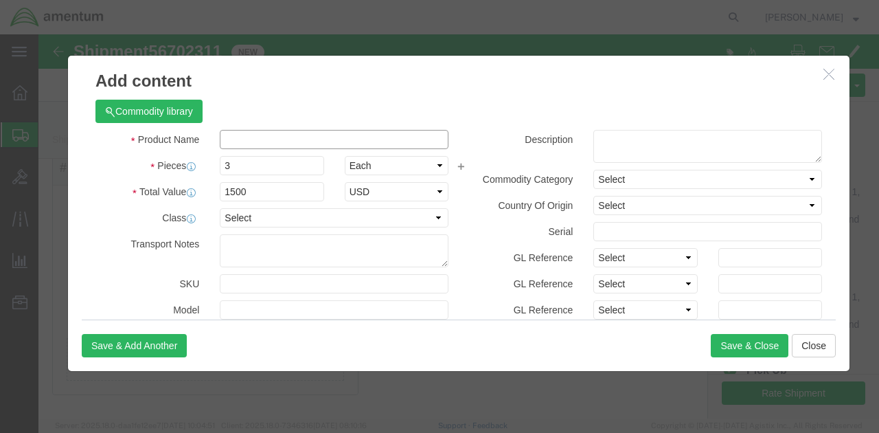
click input "text"
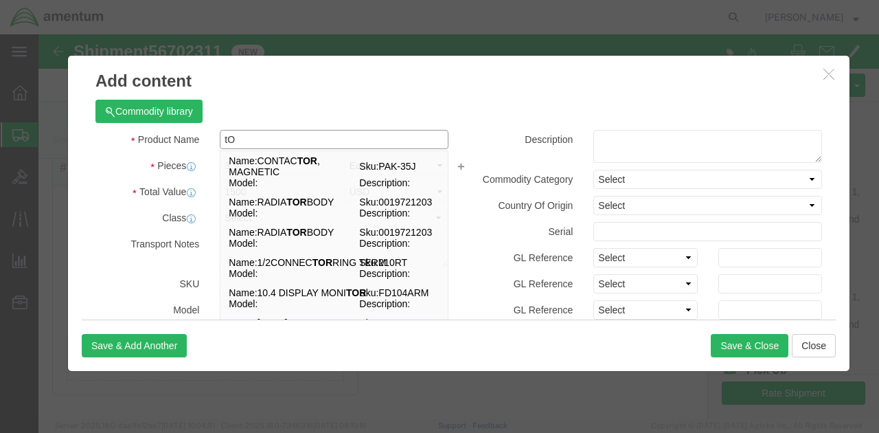
type input "t"
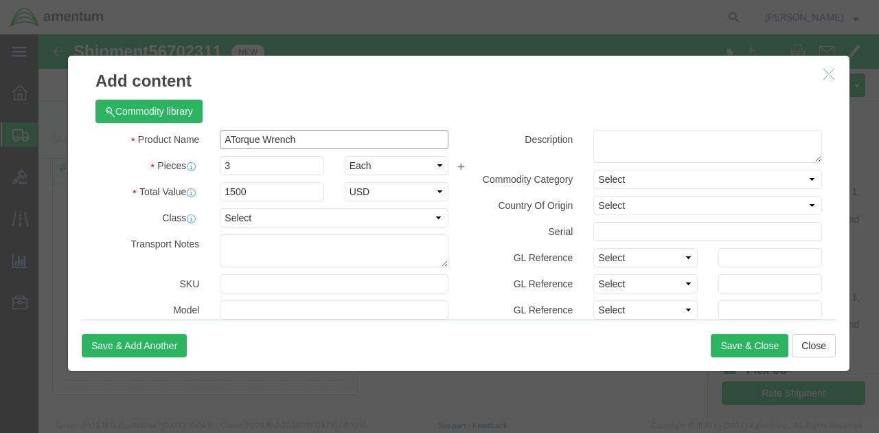
click input "ATorque Wrench"
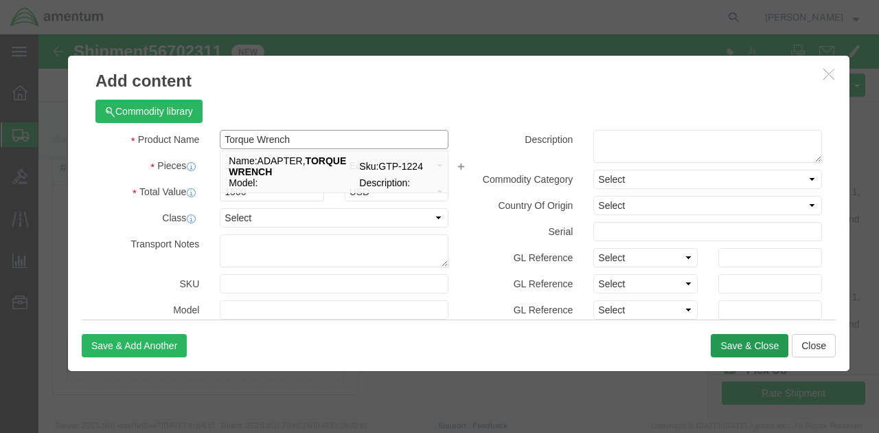
type input "Torque Wrench"
click button "Save & Close"
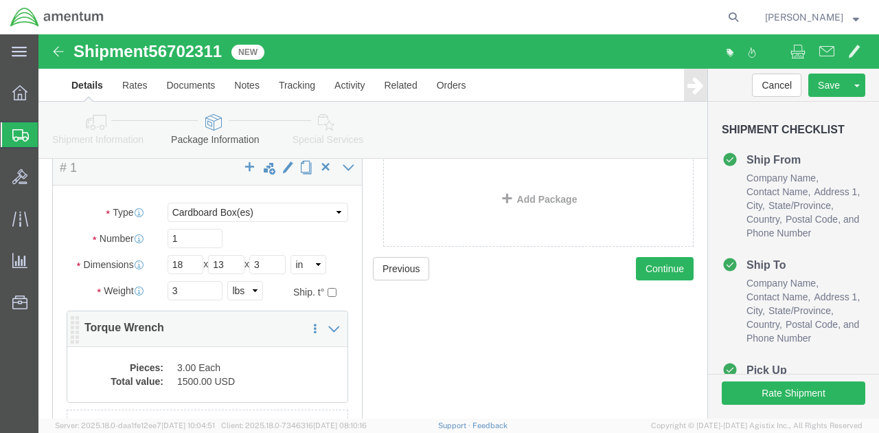
scroll to position [192, 0]
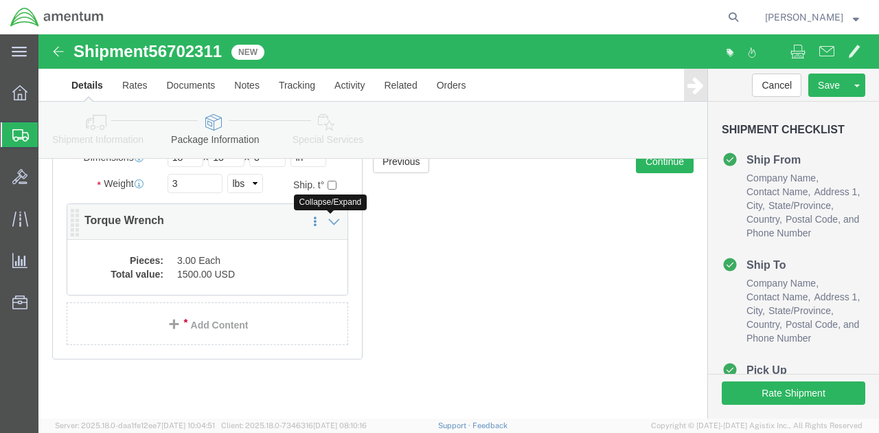
click icon
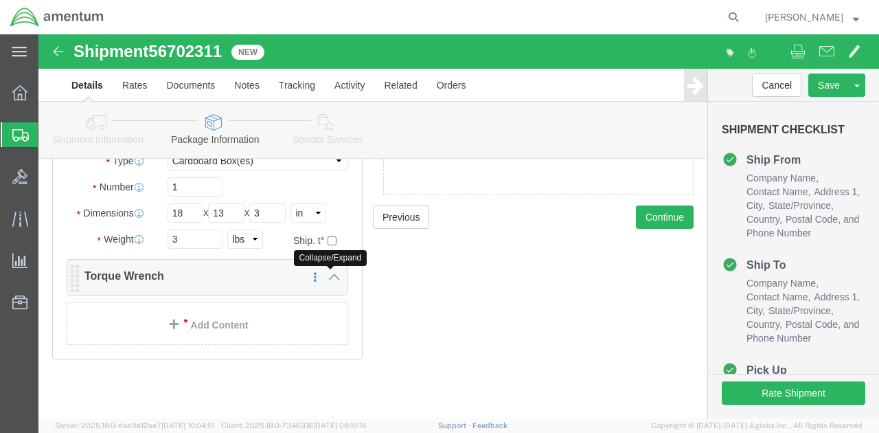
click icon
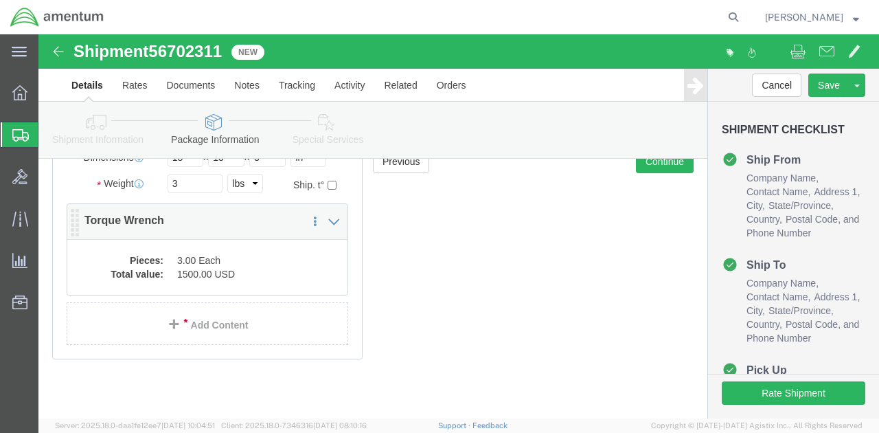
drag, startPoint x: 86, startPoint y: 196, endPoint x: 130, endPoint y: 231, distance: 56.7
click div "Save in commodity library Clone this content Delete this content Torque Wrench …"
click dd "1500.00 USD"
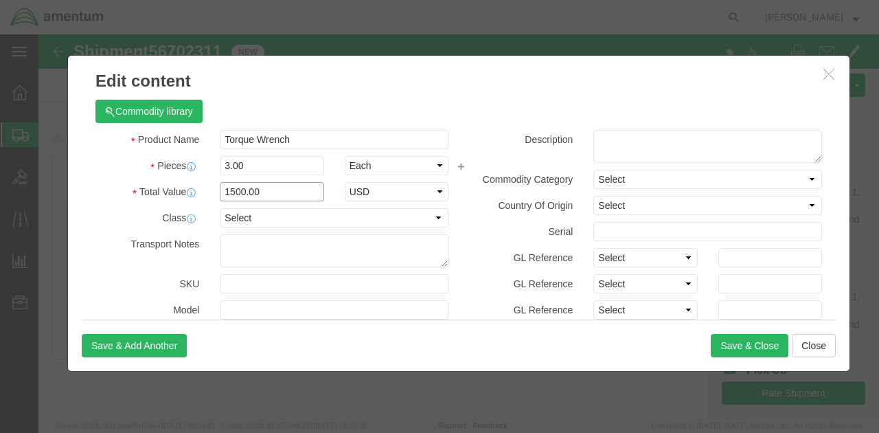
click input "1500.00"
type input "500.00"
click button "Save & Close"
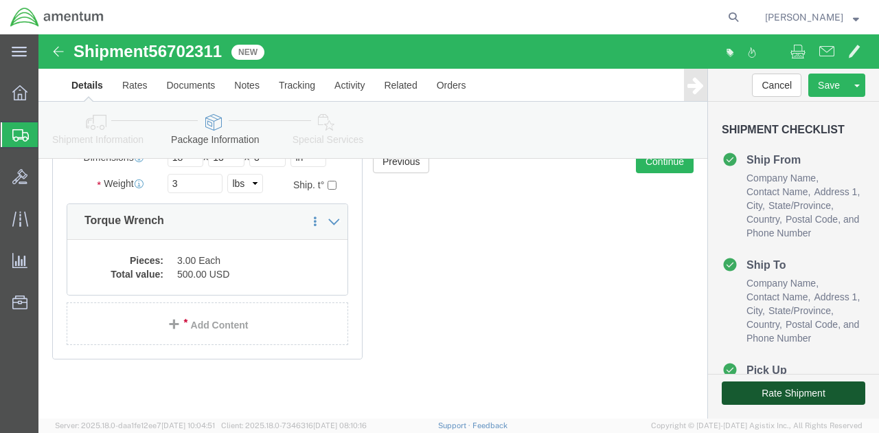
click button "Rate Shipment"
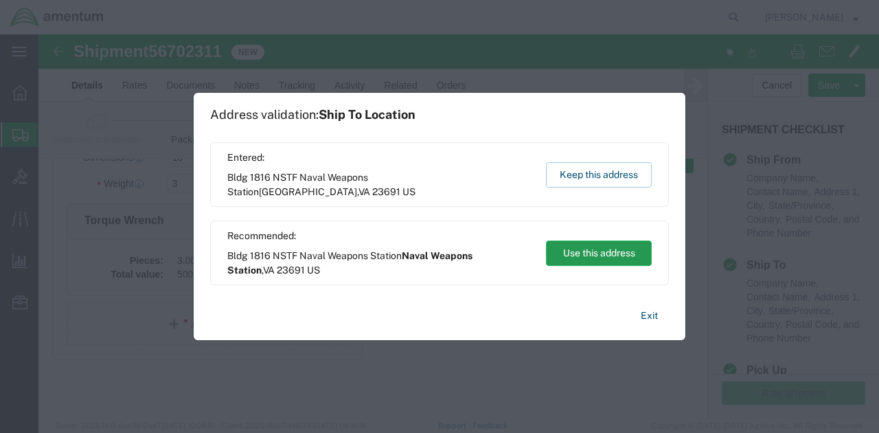
click at [584, 251] on button "Use this address" at bounding box center [599, 252] width 106 height 25
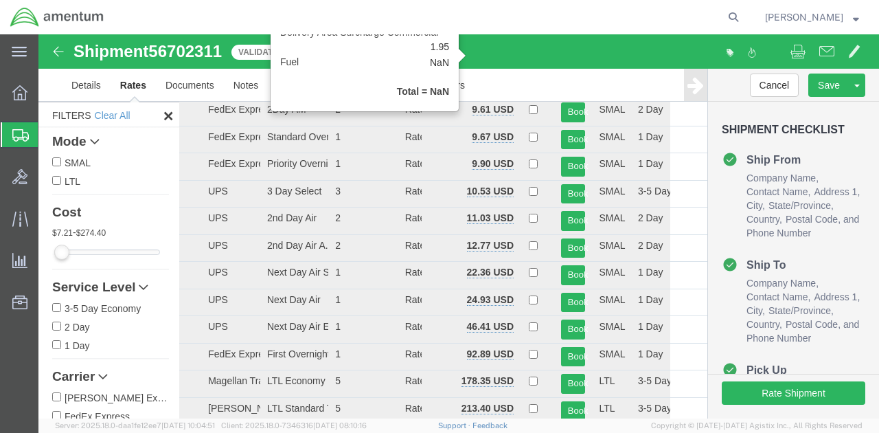
scroll to position [0, 0]
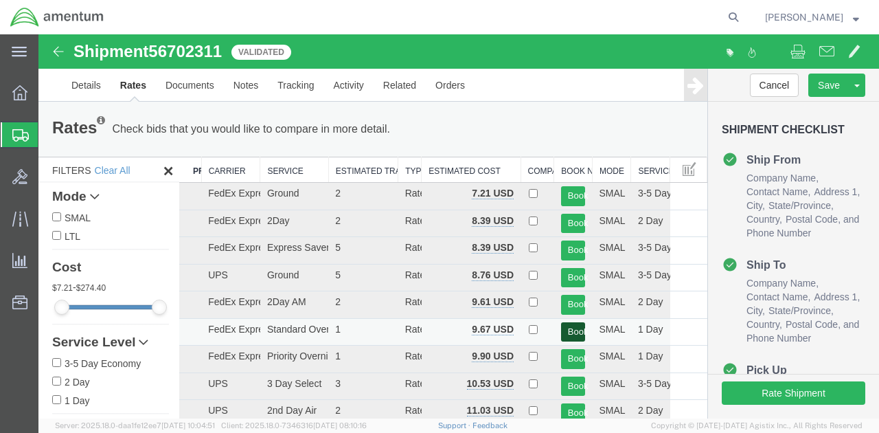
click at [565, 330] on button "Book" at bounding box center [573, 332] width 25 height 20
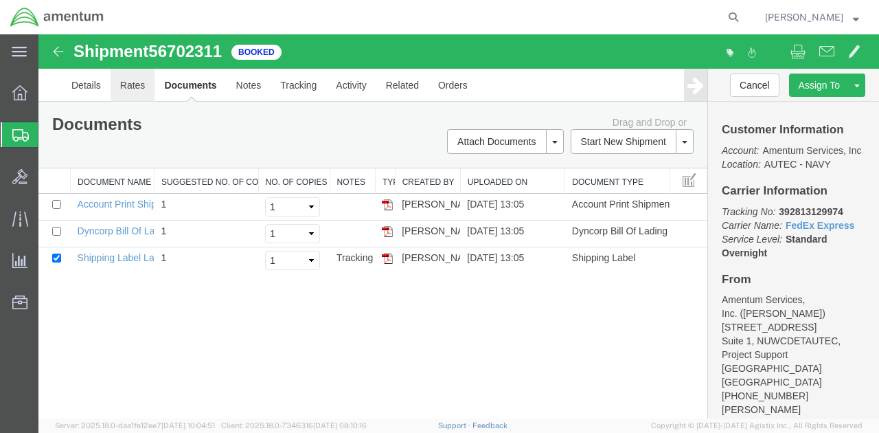
click at [126, 87] on link "Rates" at bounding box center [133, 85] width 45 height 33
